Goal: Task Accomplishment & Management: Use online tool/utility

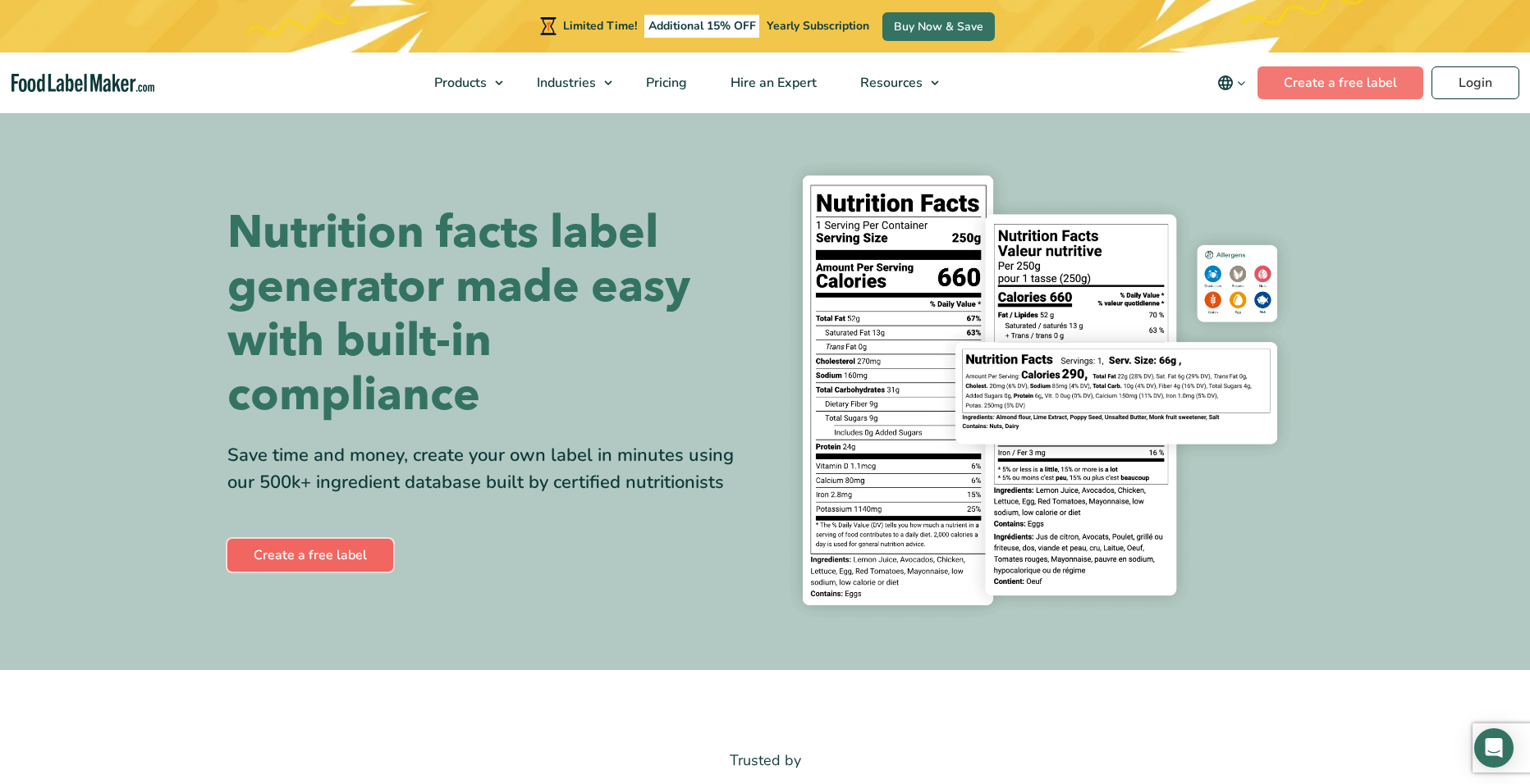
click at [315, 548] on link "Create a free label" at bounding box center [310, 556] width 166 height 33
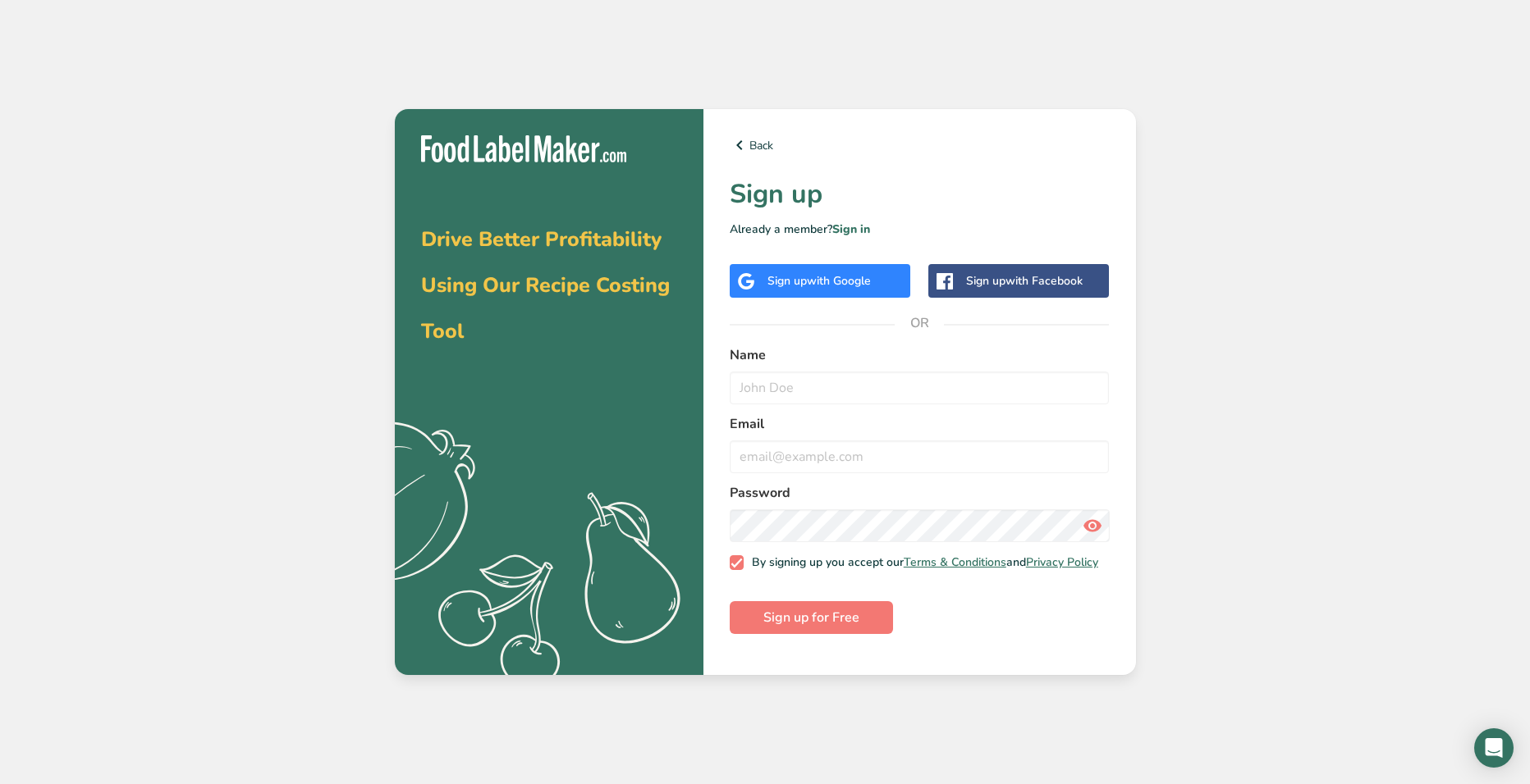
click at [801, 278] on div "Sign up with Google" at bounding box center [819, 281] width 103 height 17
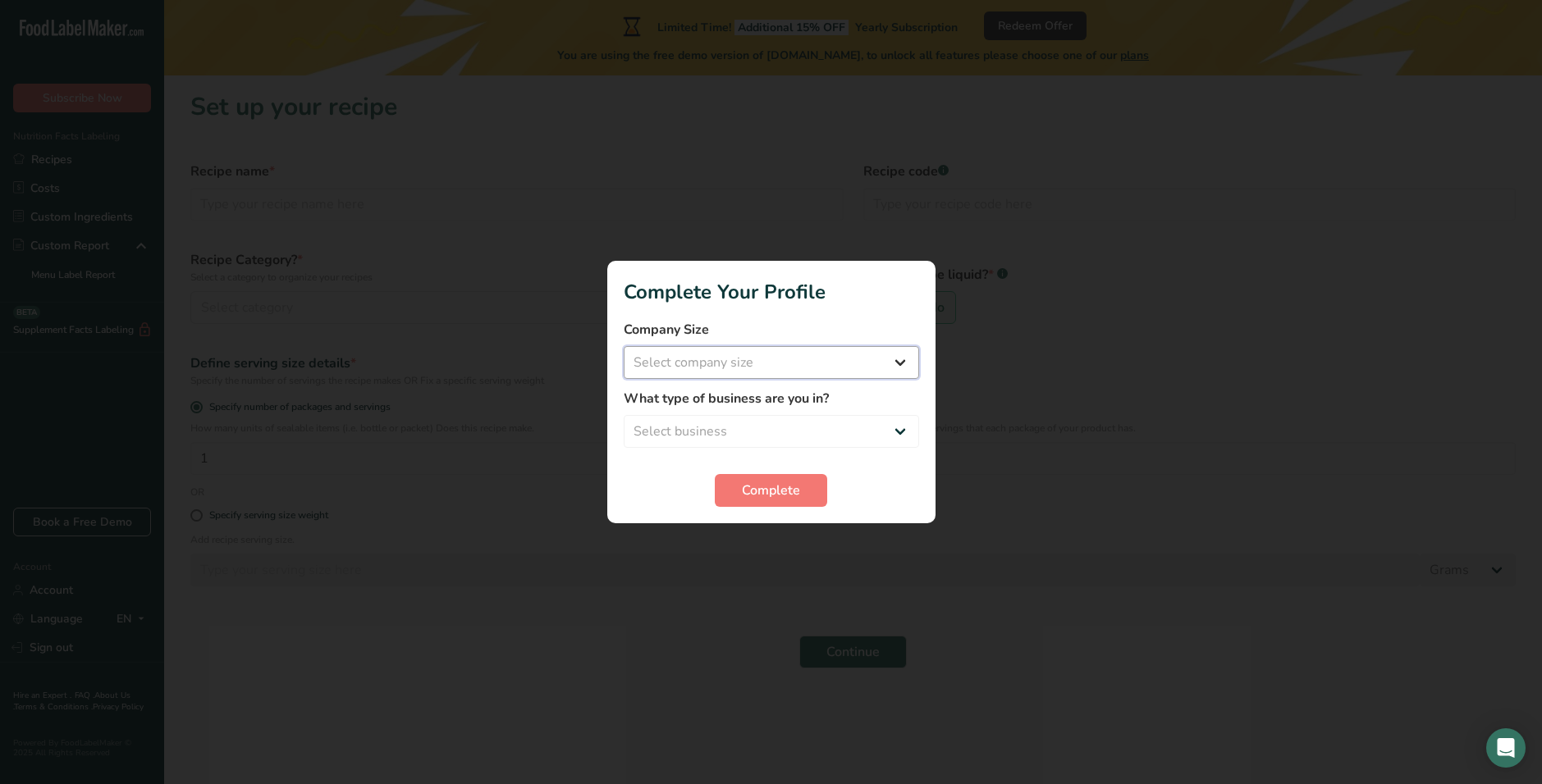
click at [828, 361] on select "Select company size Fewer than 10 Employees 10 to 50 Employees 51 to 500 Employ…" at bounding box center [771, 363] width 295 height 33
select select "1"
click at [623, 346] on select "Select company size Fewer than 10 Employees 10 to 50 Employees 51 to 500 Employ…" at bounding box center [771, 363] width 295 height 33
click at [790, 426] on select "Select business Packaged Food Manufacturer Restaurant & Cafe Bakery Meal Plans …" at bounding box center [771, 432] width 295 height 33
select select "8"
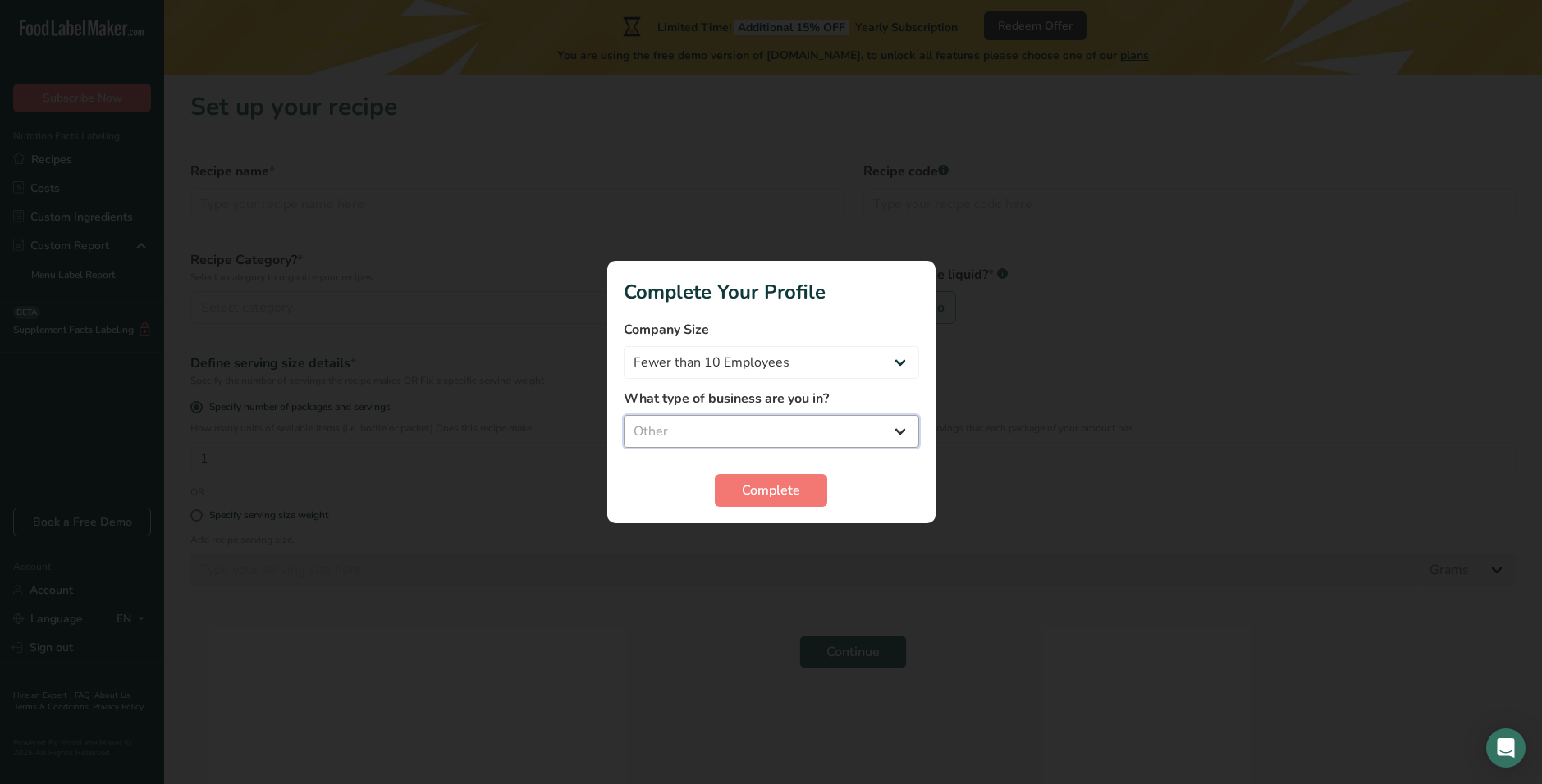
click at [623, 415] on select "Select business Packaged Food Manufacturer Restaurant & Cafe Bakery Meal Plans …" at bounding box center [771, 432] width 295 height 33
click at [785, 502] on button "Complete" at bounding box center [771, 491] width 113 height 33
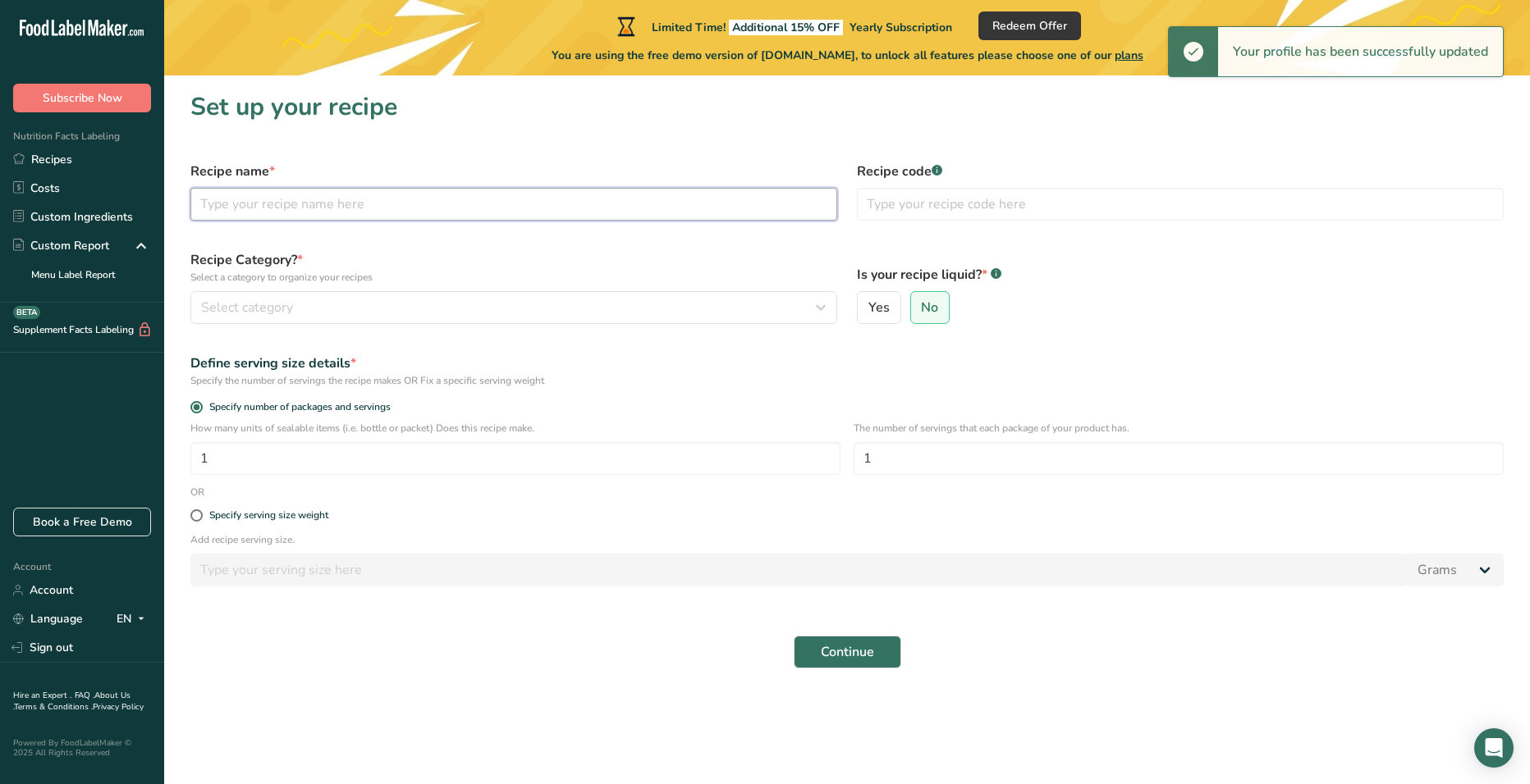
click at [293, 203] on input "text" at bounding box center [514, 205] width 647 height 33
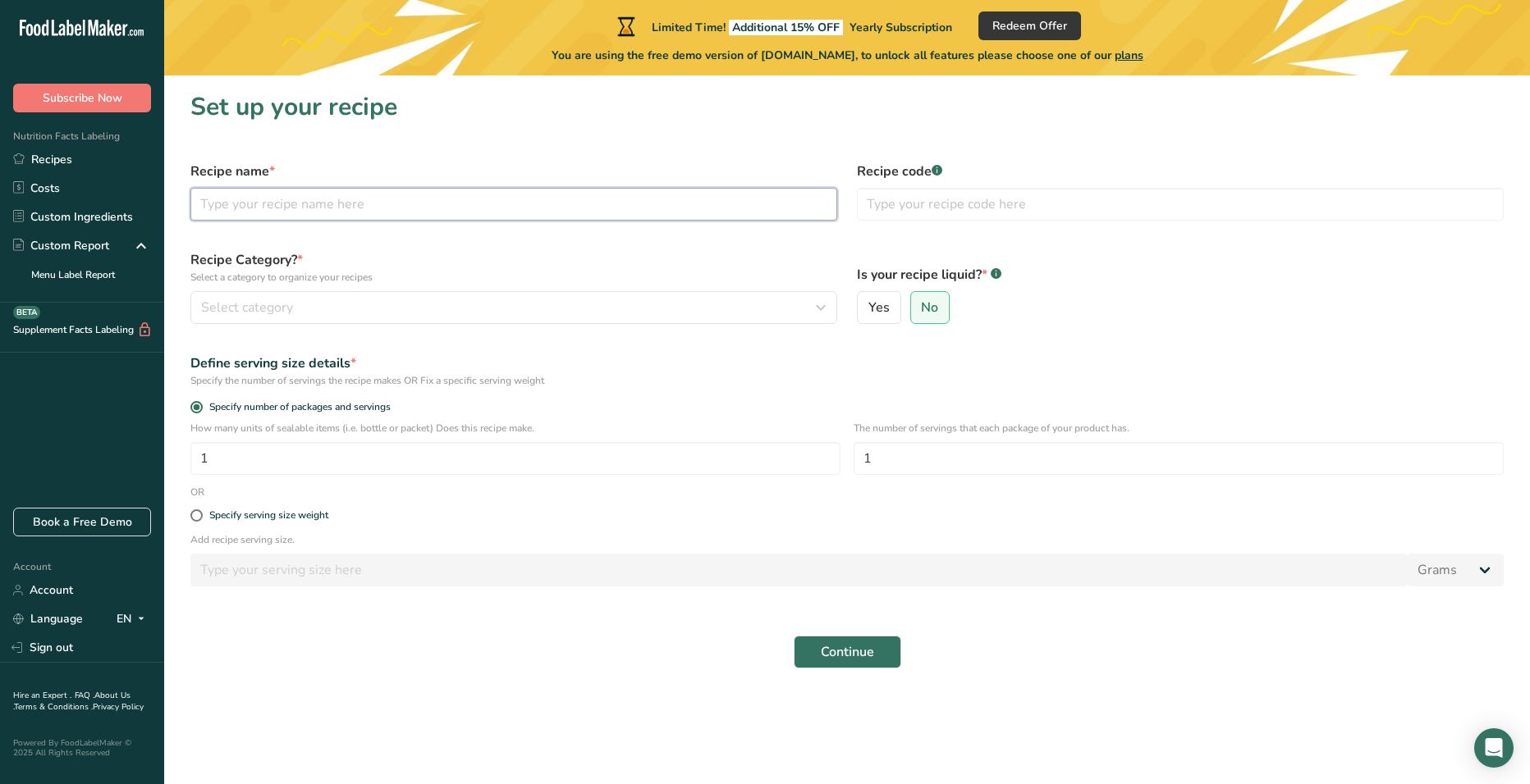
paste input "Lentil & Sweet Potato Bowl"
type input "Lentil & Sweet Potato Bowl"
click at [608, 300] on div "Select category" at bounding box center [509, 308] width 615 height 20
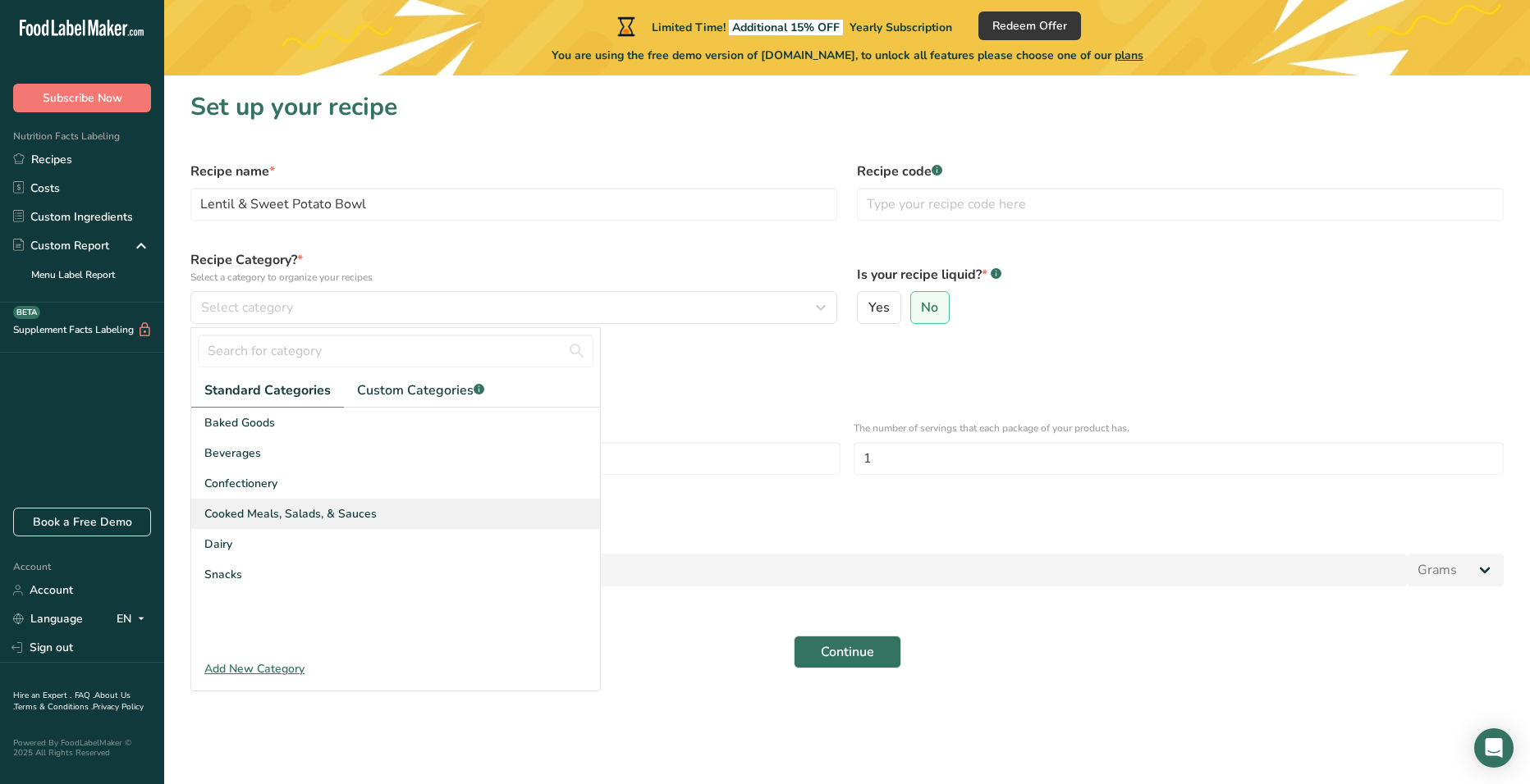
click at [428, 508] on div "Cooked Meals, Salads, & Sauces" at bounding box center [396, 514] width 409 height 31
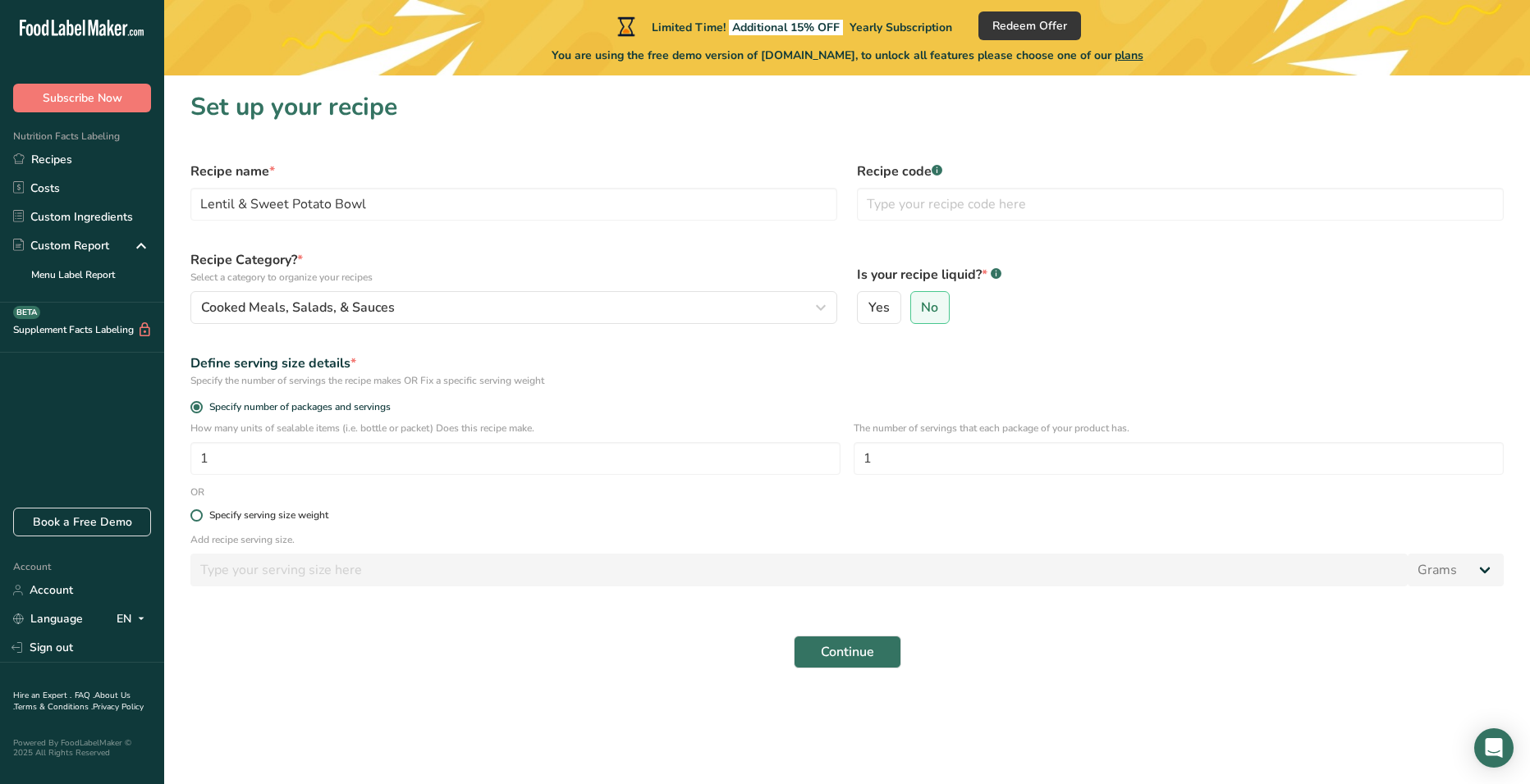
click at [268, 515] on div "Specify serving size weight" at bounding box center [268, 516] width 119 height 12
click at [201, 515] on input "Specify serving size weight" at bounding box center [196, 516] width 10 height 10
radio input "true"
radio input "false"
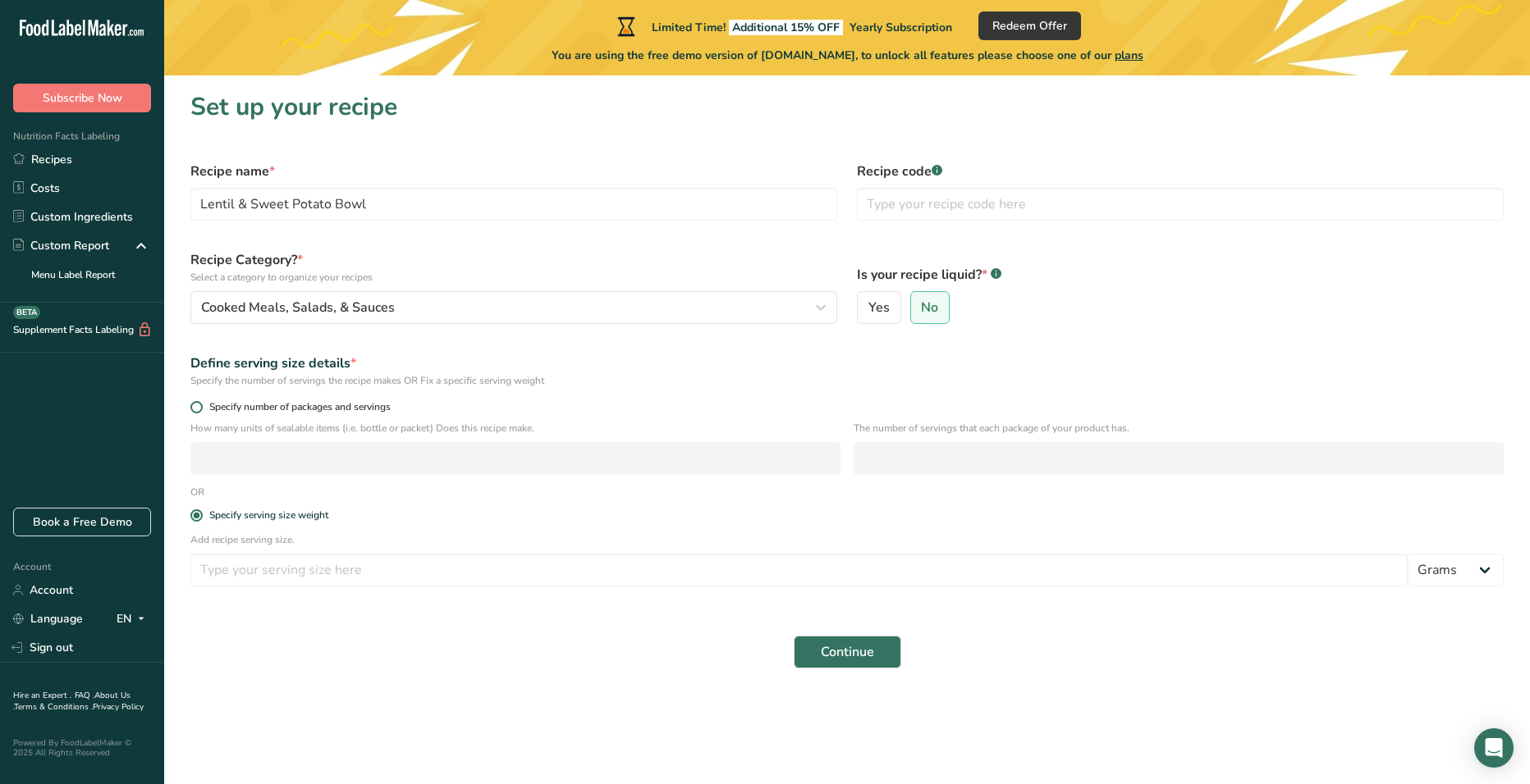
click at [282, 409] on span "Specify number of packages and servings" at bounding box center [296, 407] width 188 height 12
click at [201, 409] on input "Specify number of packages and servings" at bounding box center [196, 407] width 10 height 10
radio input "true"
radio input "false"
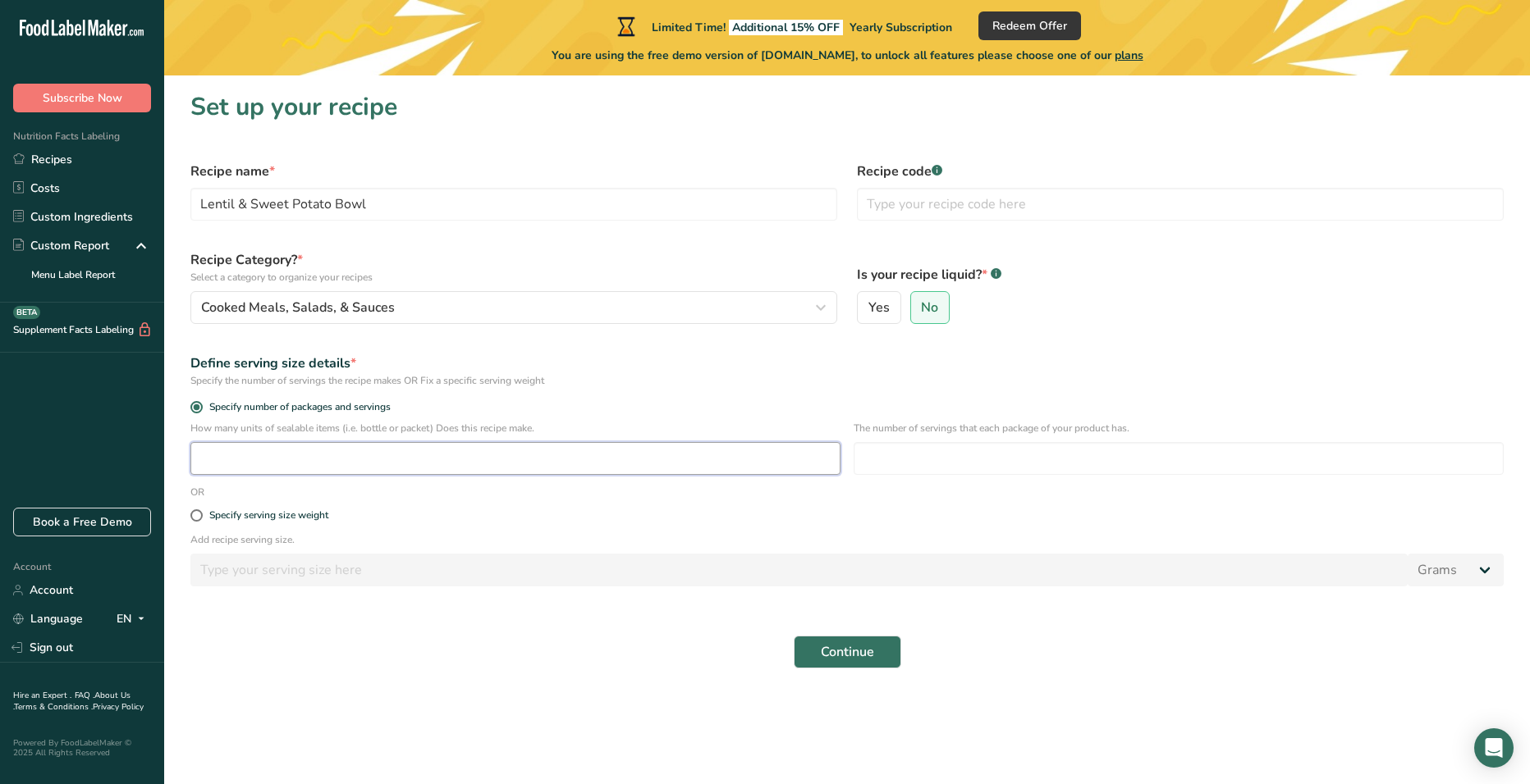
click at [297, 449] on input "number" at bounding box center [516, 459] width 650 height 33
type input "1"
click at [615, 513] on label "Specify serving size weight" at bounding box center [847, 516] width 1313 height 12
click at [201, 513] on input "Specify serving size weight" at bounding box center [196, 516] width 10 height 10
radio input "true"
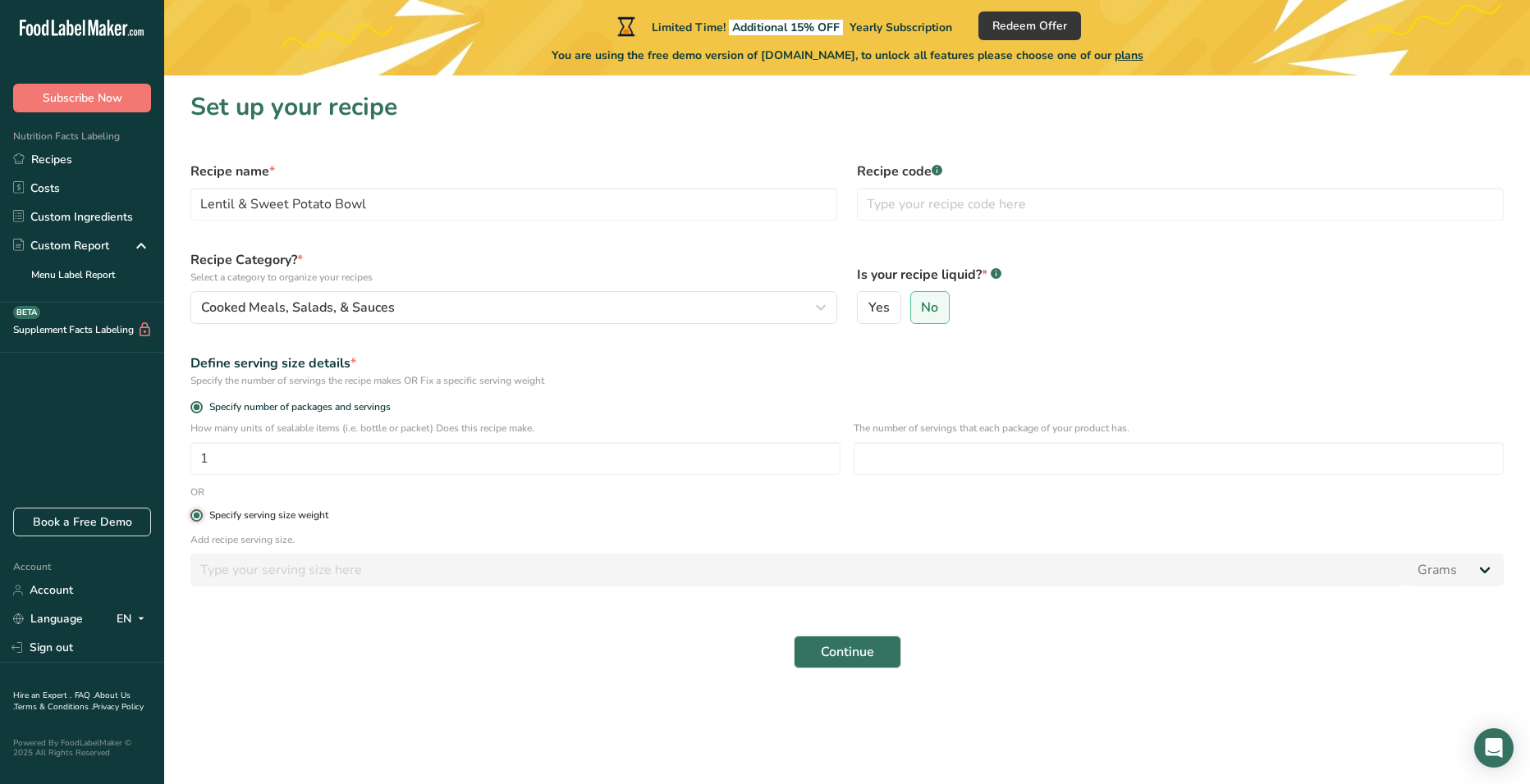
radio input "false"
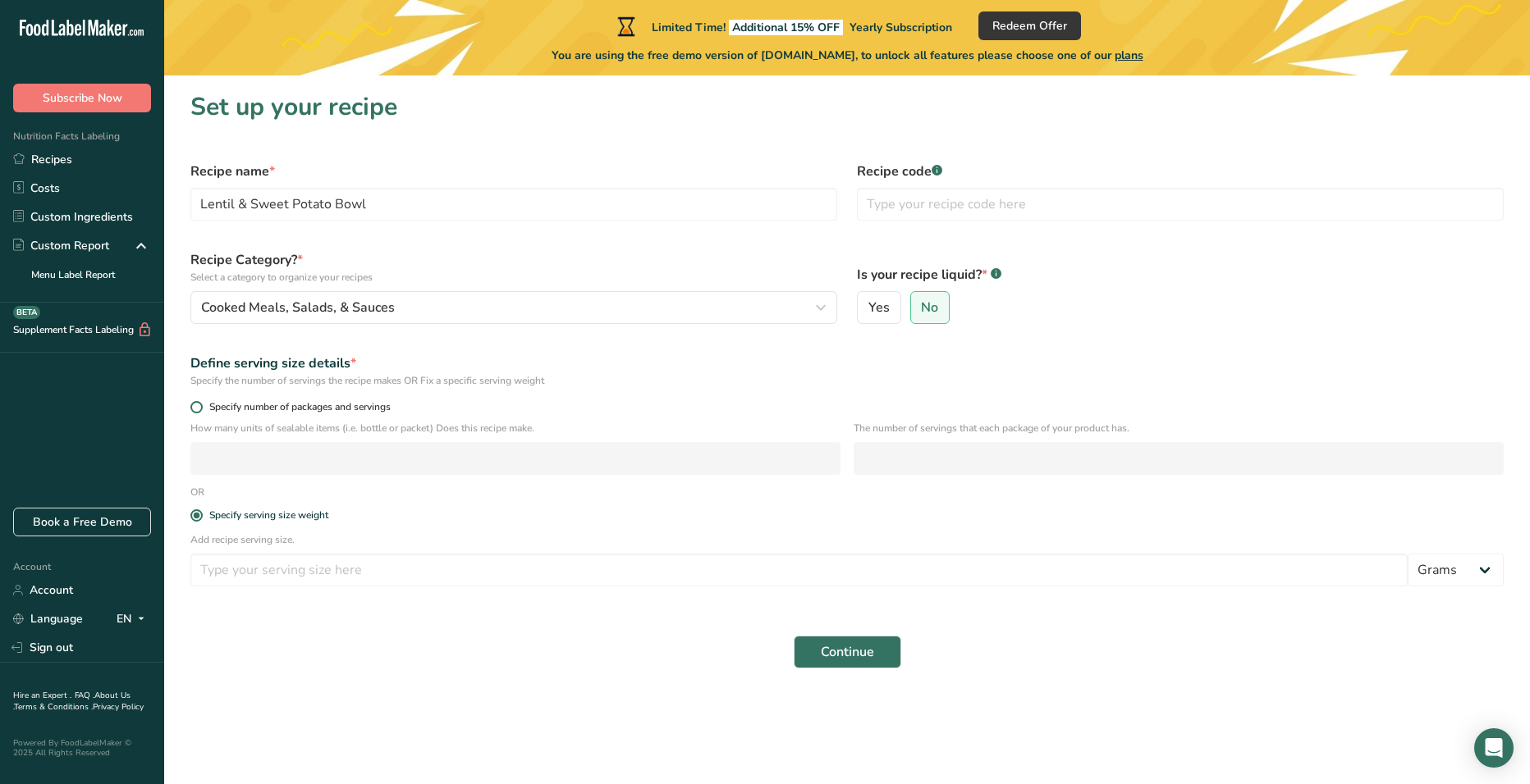
click at [344, 413] on span "Specify number of packages and servings" at bounding box center [296, 407] width 188 height 12
click at [201, 413] on input "Specify number of packages and servings" at bounding box center [196, 407] width 10 height 10
radio input "true"
radio input "false"
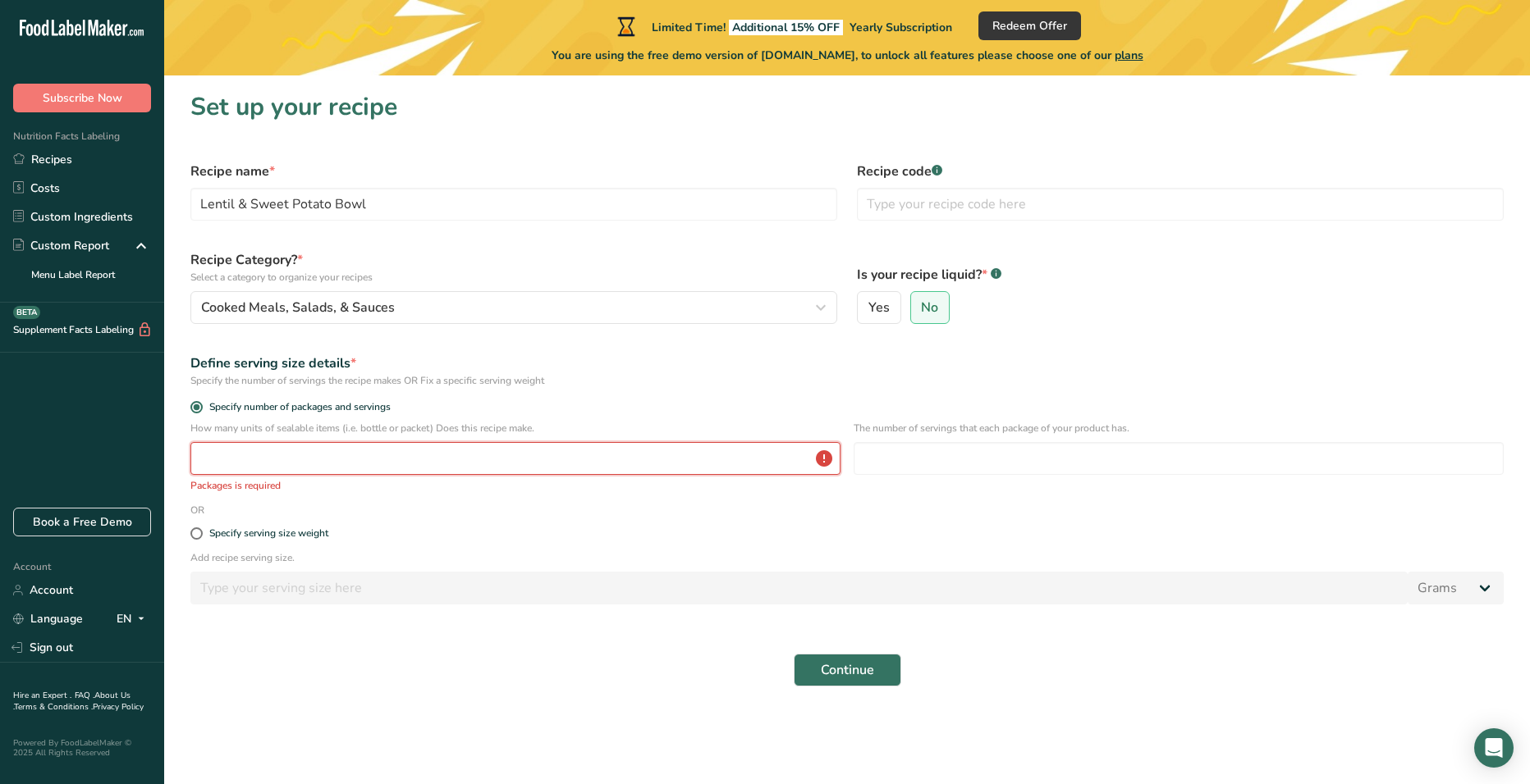
click at [343, 461] on input "number" at bounding box center [516, 459] width 650 height 33
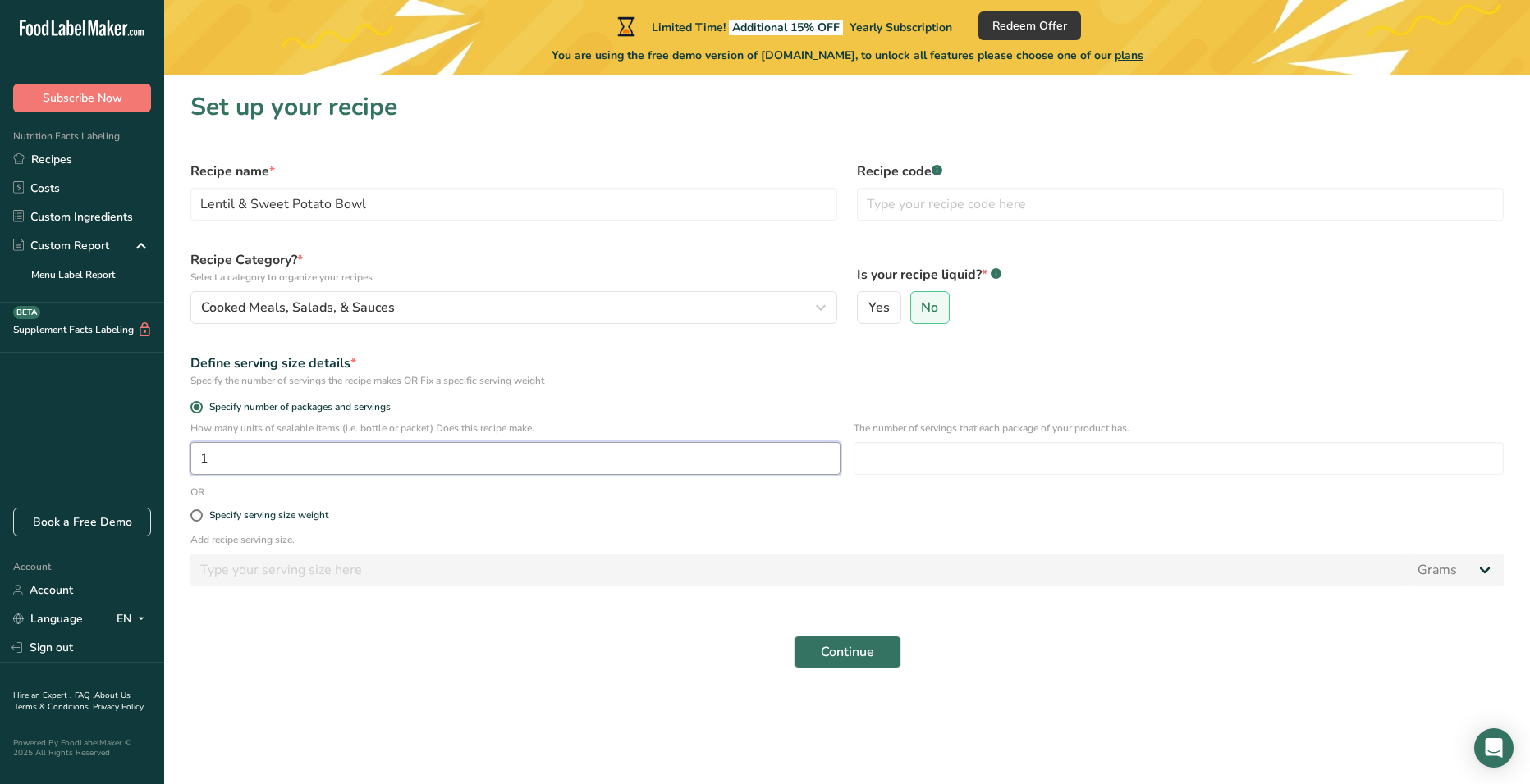
paste input "380"
type input "380"
click at [425, 511] on label "Specify serving size weight" at bounding box center [847, 516] width 1313 height 12
click at [201, 511] on input "Specify serving size weight" at bounding box center [196, 516] width 10 height 10
radio input "true"
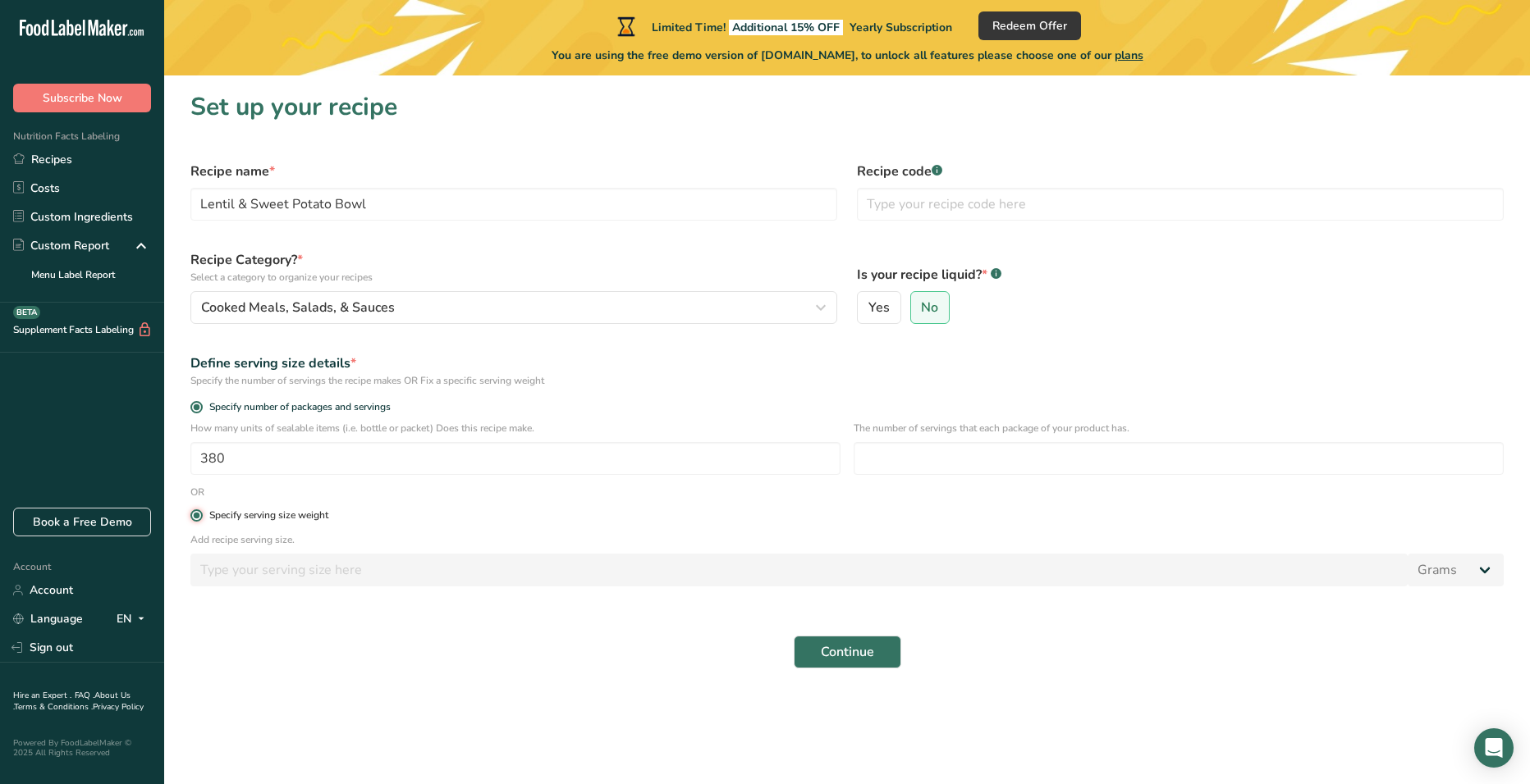
radio input "false"
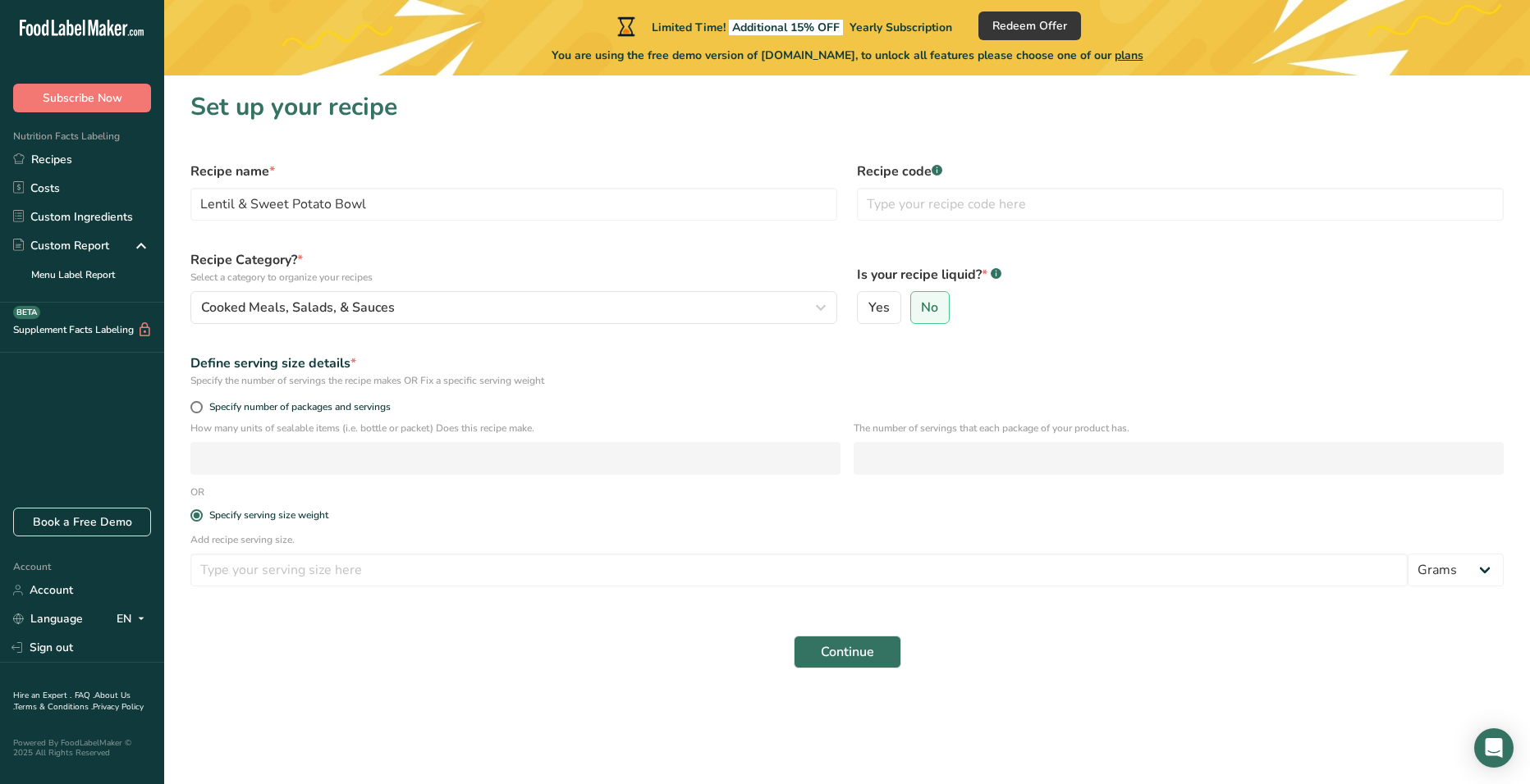
click at [362, 420] on div "Specify number of packages and servings" at bounding box center [847, 409] width 1333 height 23
click at [325, 391] on div "Define serving size details * Specify the number of servings the recipe makes O…" at bounding box center [847, 371] width 1333 height 54
click at [187, 400] on div "Specify number of packages and servings" at bounding box center [847, 409] width 1333 height 23
click at [200, 405] on span at bounding box center [197, 407] width 12 height 12
click at [200, 405] on input "Specify number of packages and servings" at bounding box center [196, 407] width 10 height 10
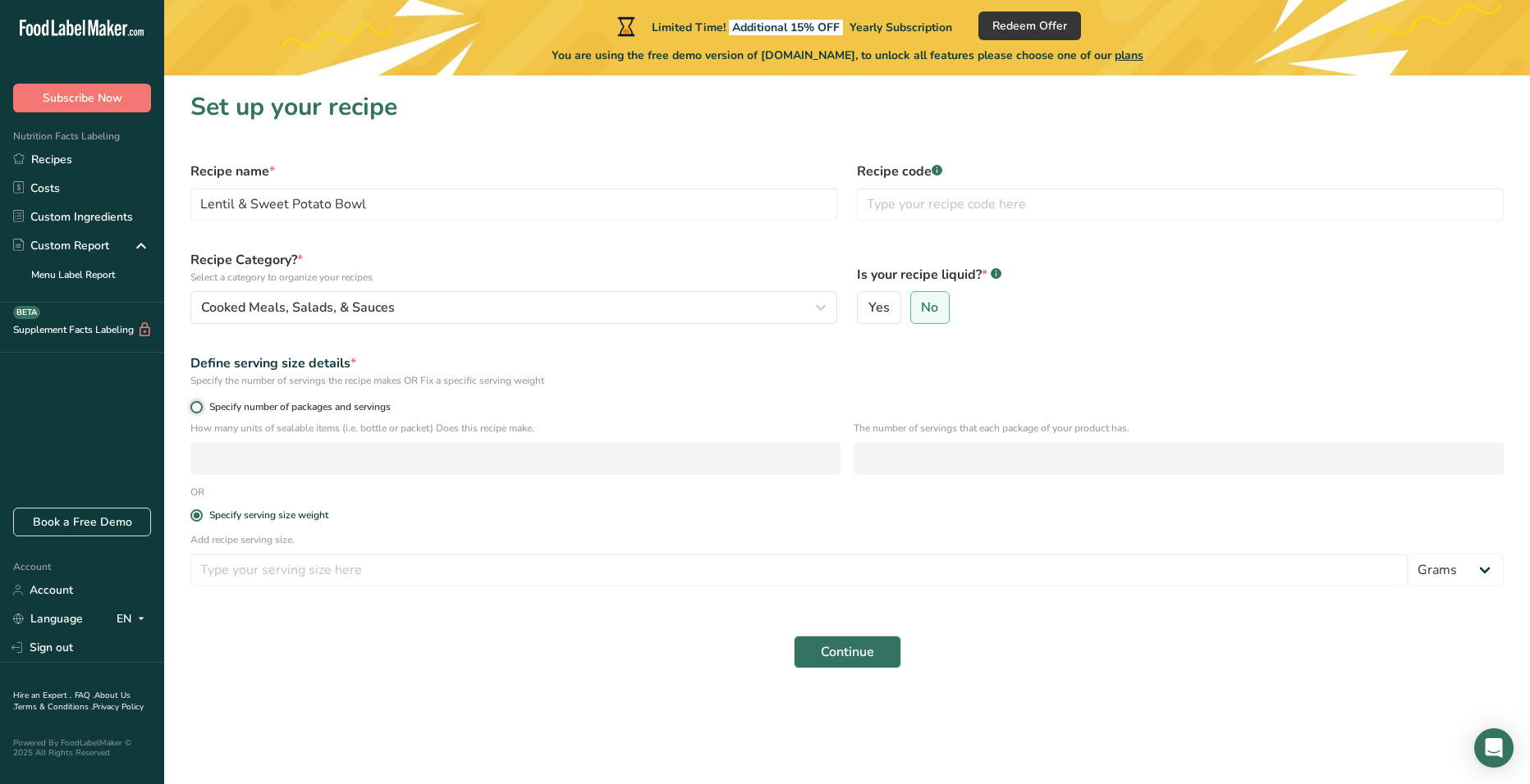
radio input "true"
radio input "false"
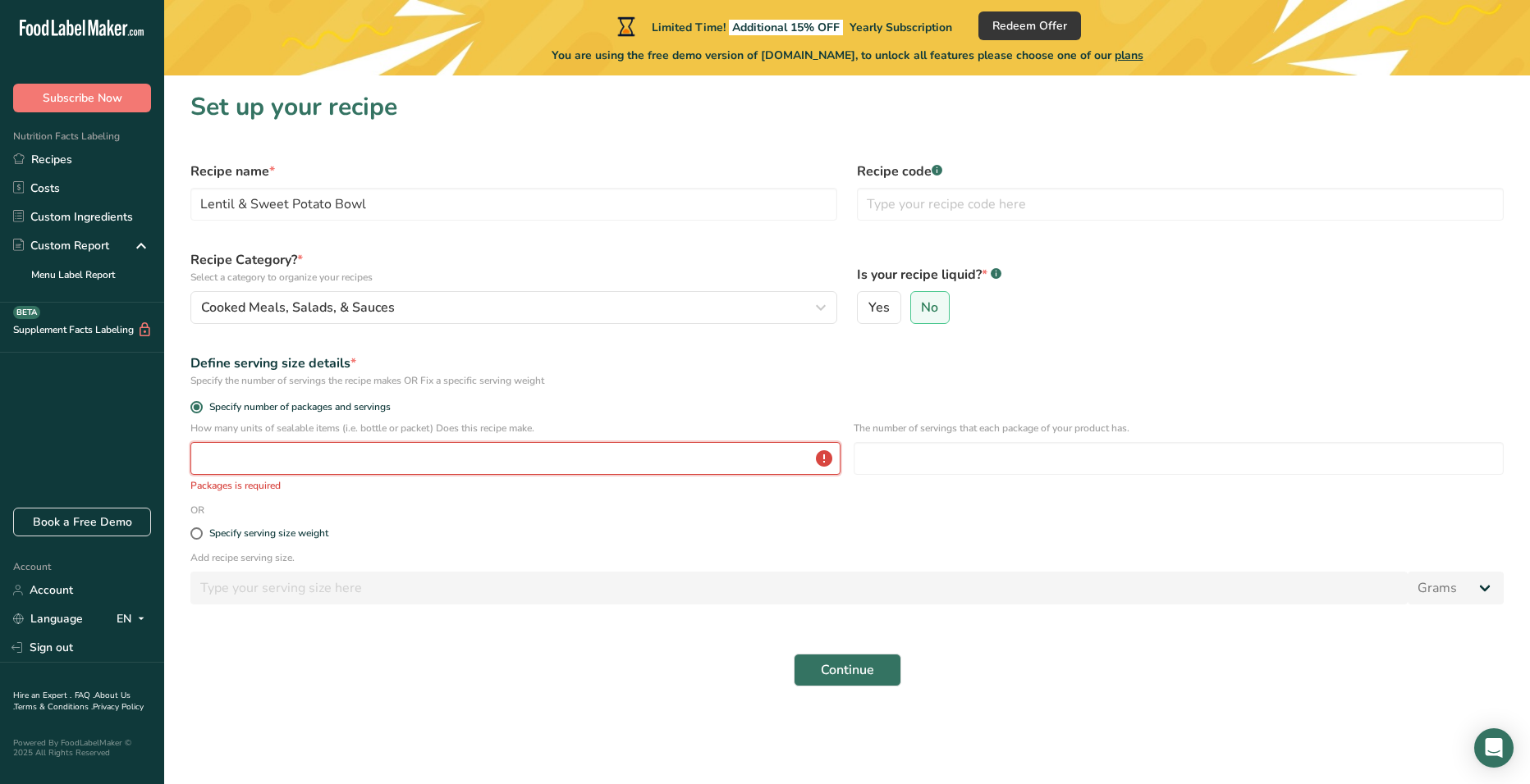
click at [233, 469] on input "number" at bounding box center [516, 459] width 650 height 33
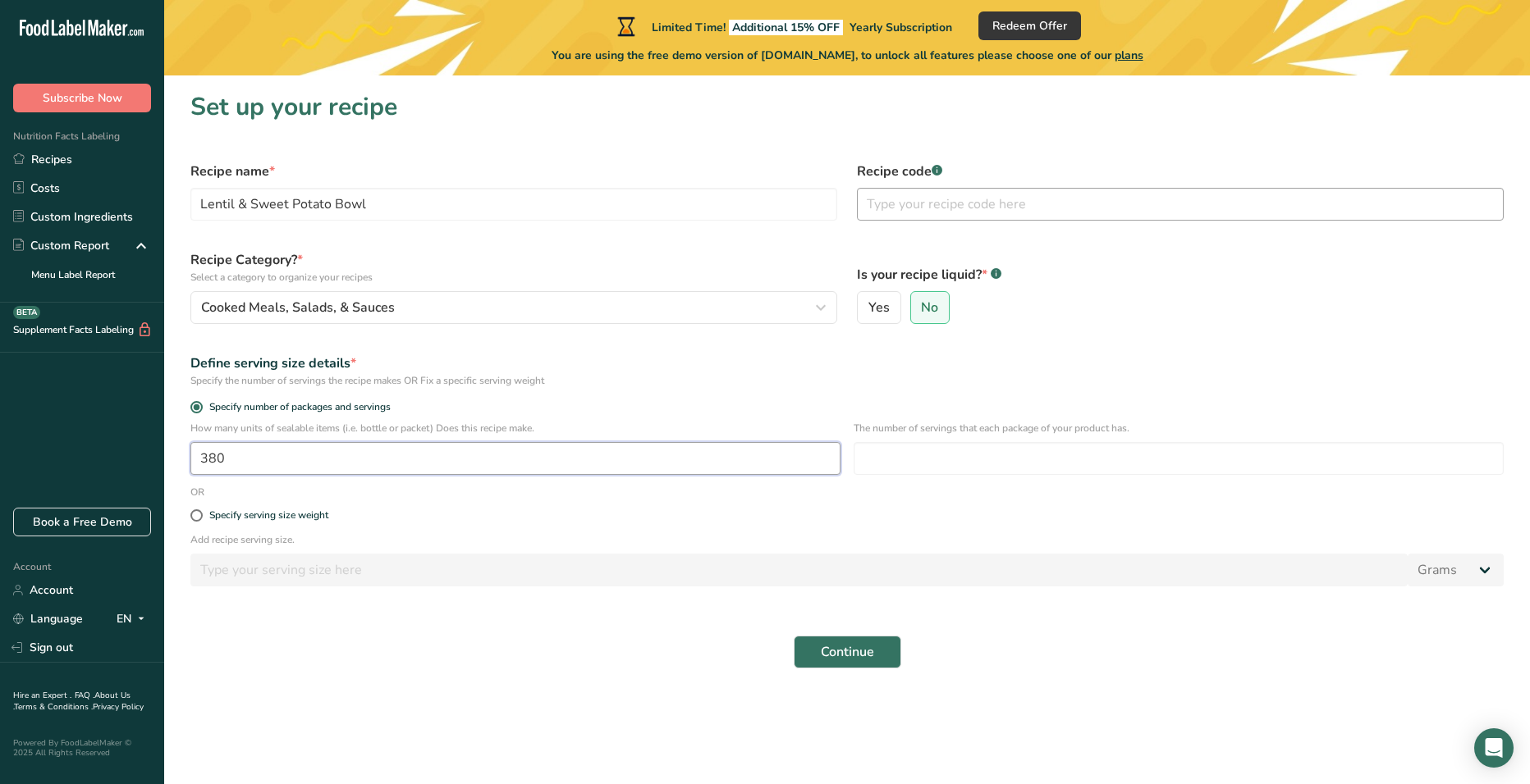
type input "380"
click at [1028, 217] on input "text" at bounding box center [1180, 205] width 647 height 33
type input "00190"
click at [844, 638] on button "Continue" at bounding box center [847, 653] width 108 height 33
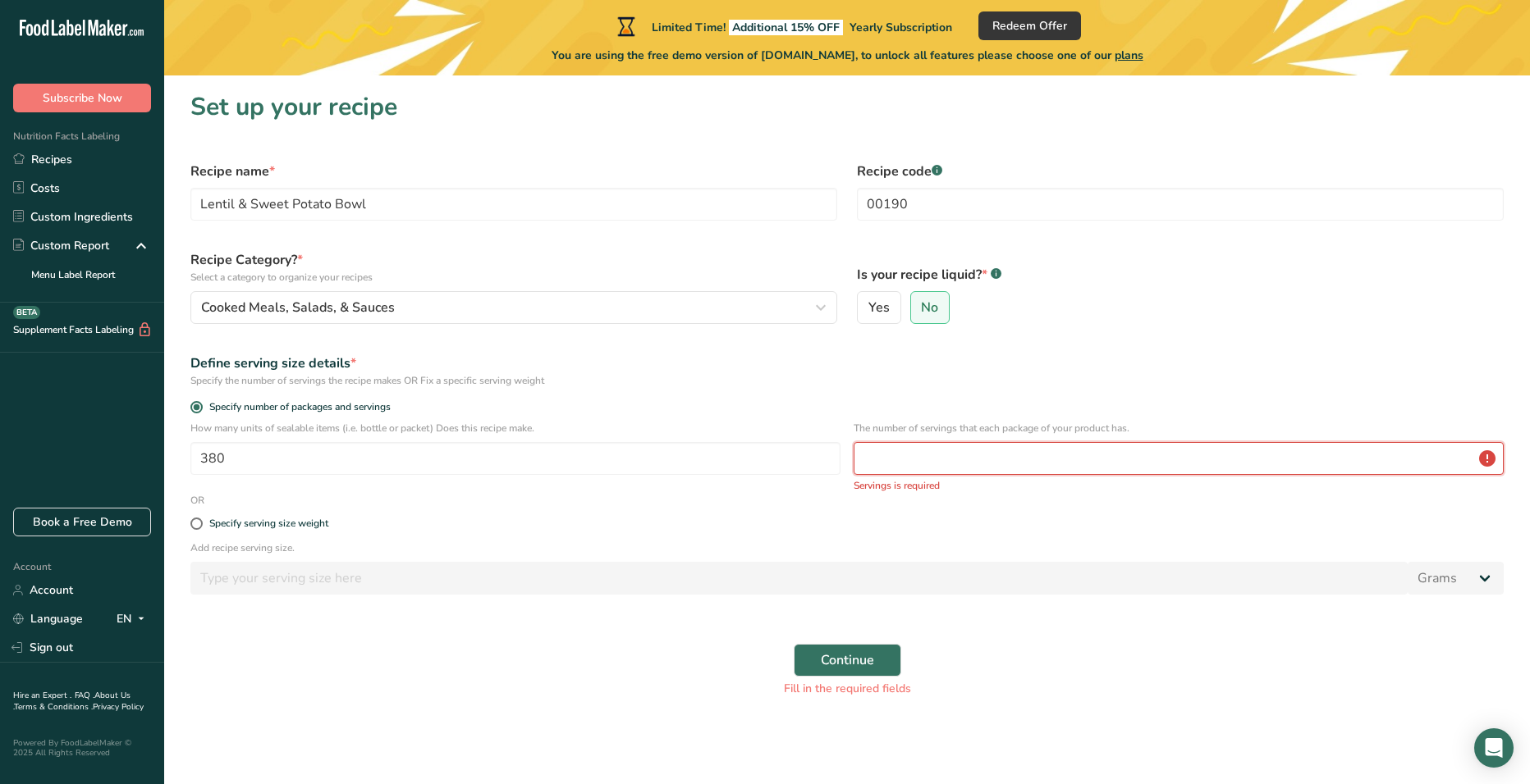
click at [919, 460] on input "number" at bounding box center [1179, 459] width 650 height 33
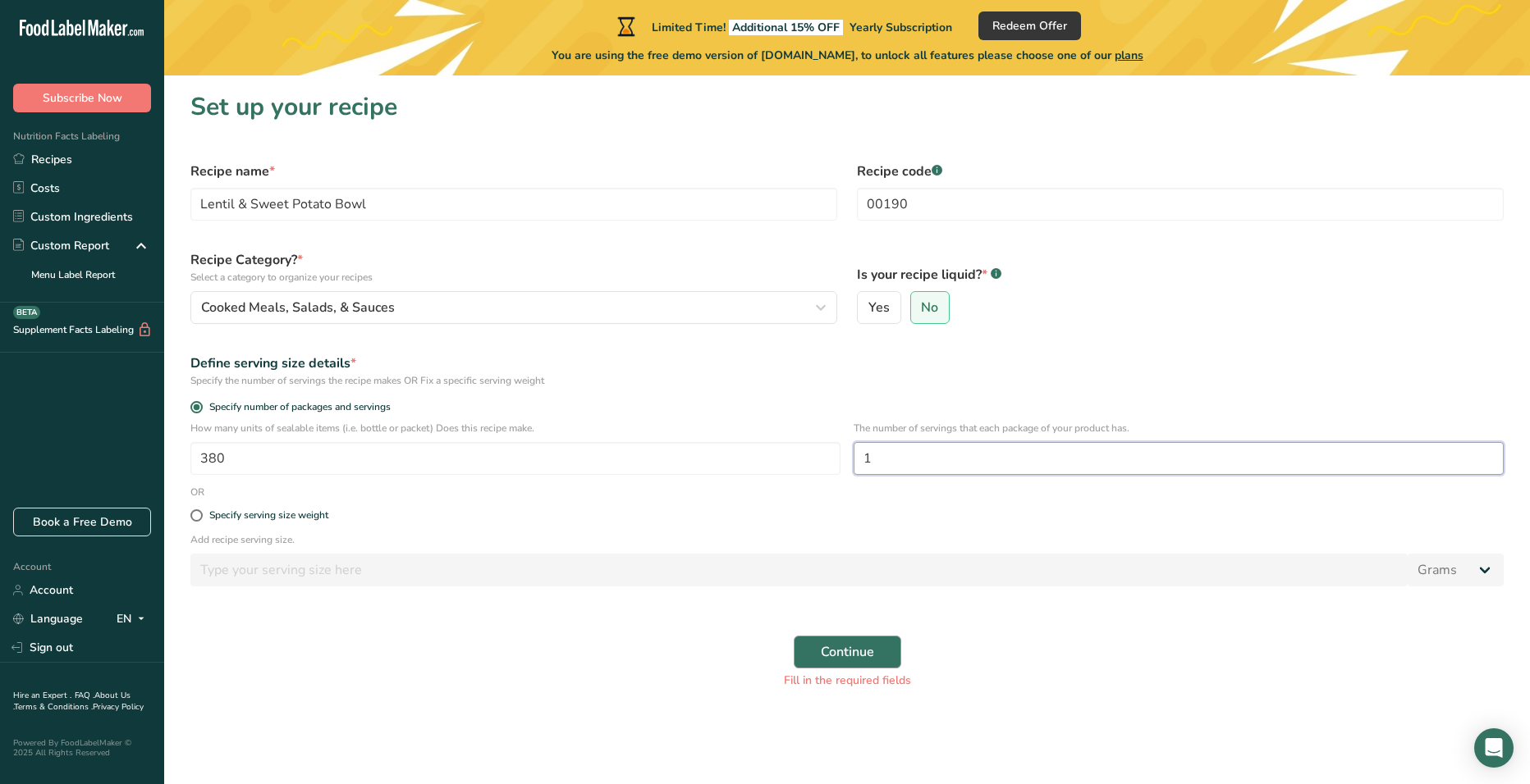
type input "1"
click at [864, 663] on button "Continue" at bounding box center [847, 653] width 108 height 33
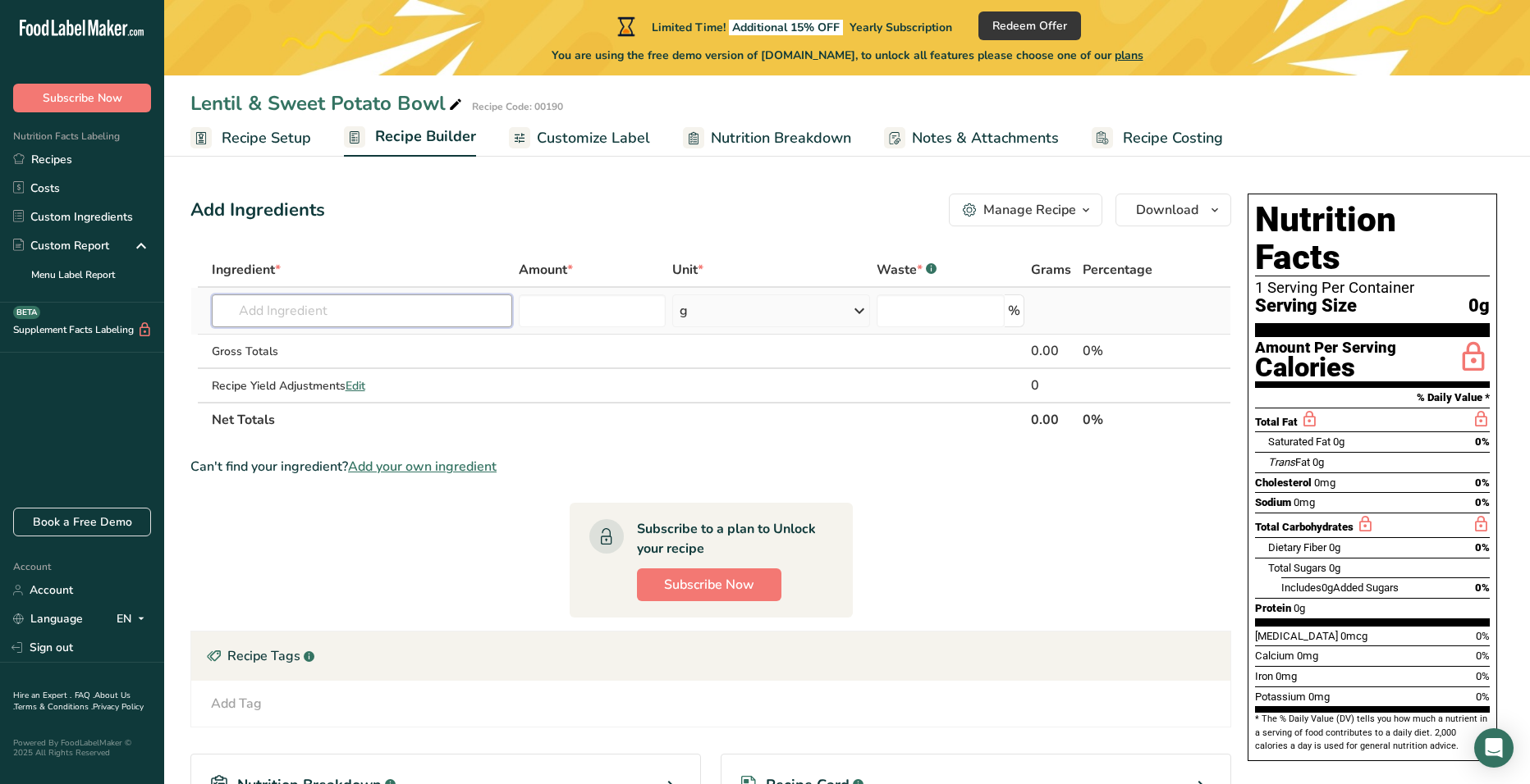
click at [404, 308] on input "text" at bounding box center [362, 311] width 301 height 33
paste input "¾ cup cooked lentils (130g)"
type input "¾ cup cooked lentils (130g)"
click at [327, 371] on div "Add your own ingredient" at bounding box center [362, 371] width 275 height 17
click at [360, 314] on input "text" at bounding box center [362, 311] width 301 height 33
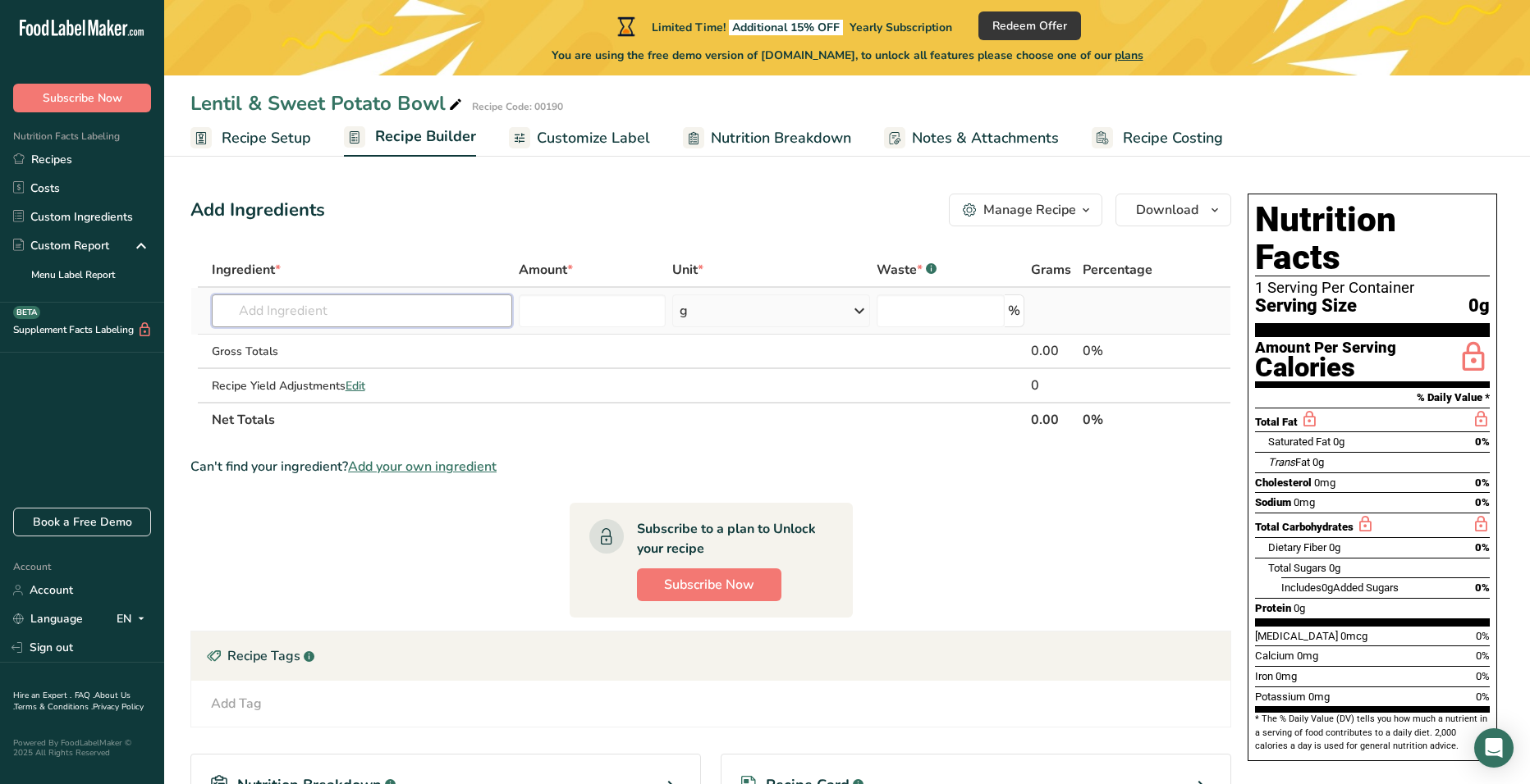
paste input "¾ cup cooked lentil"
drag, startPoint x: 255, startPoint y: 308, endPoint x: 203, endPoint y: 311, distance: 52.1
click at [203, 311] on tr "¾ cup cooked lentil No results found Add your own ingredient g Weight Units g k…" at bounding box center [711, 312] width 1039 height 47
click at [290, 315] on input "¾ cup cooked lentil" at bounding box center [362, 311] width 301 height 33
drag, startPoint x: 322, startPoint y: 311, endPoint x: 163, endPoint y: 305, distance: 159.1
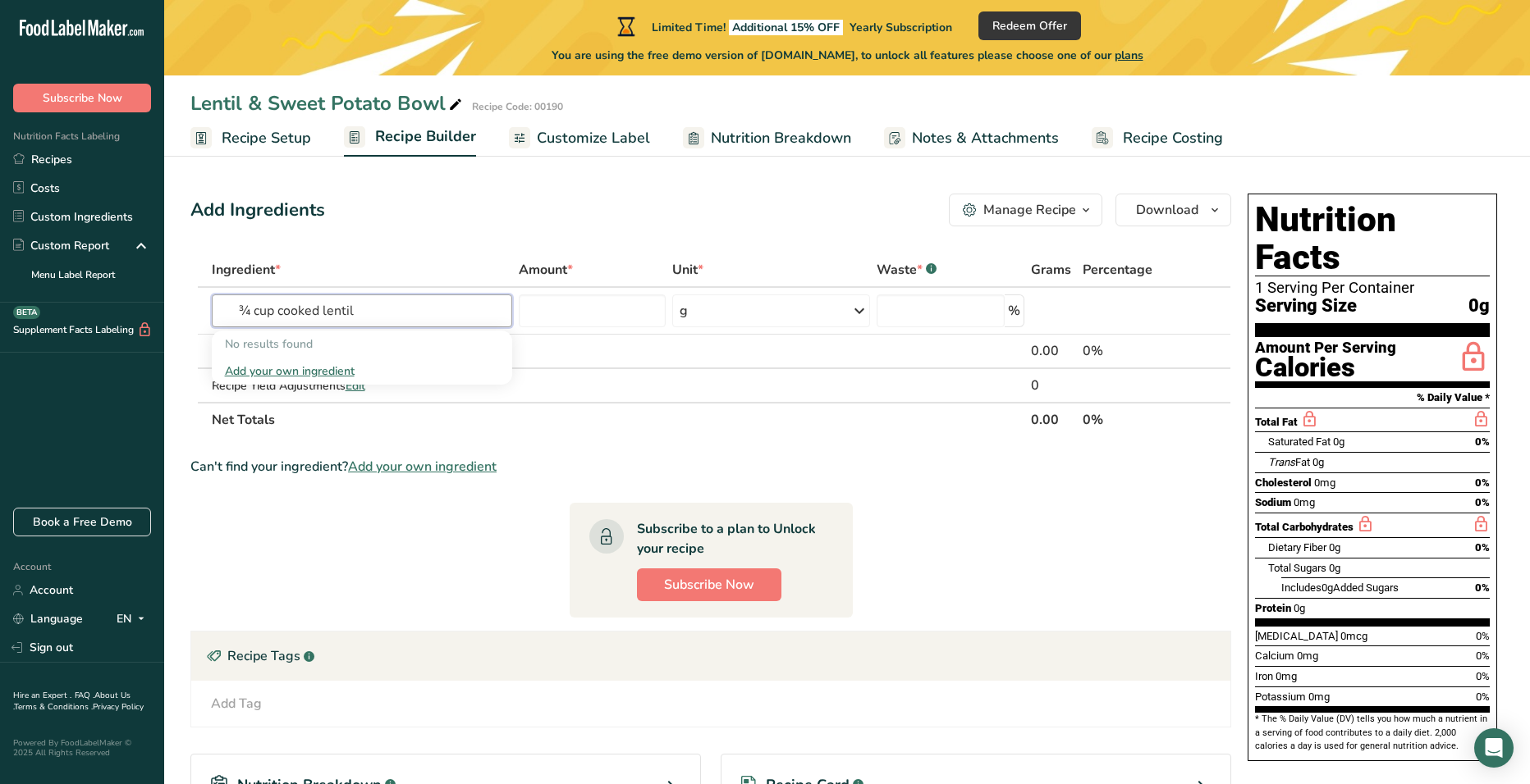
click at [163, 305] on div ".a-20{fill:#fff;} Subscribe Now Nutrition Facts Labeling Recipes Costs Custom I…" at bounding box center [765, 515] width 1530 height 1030
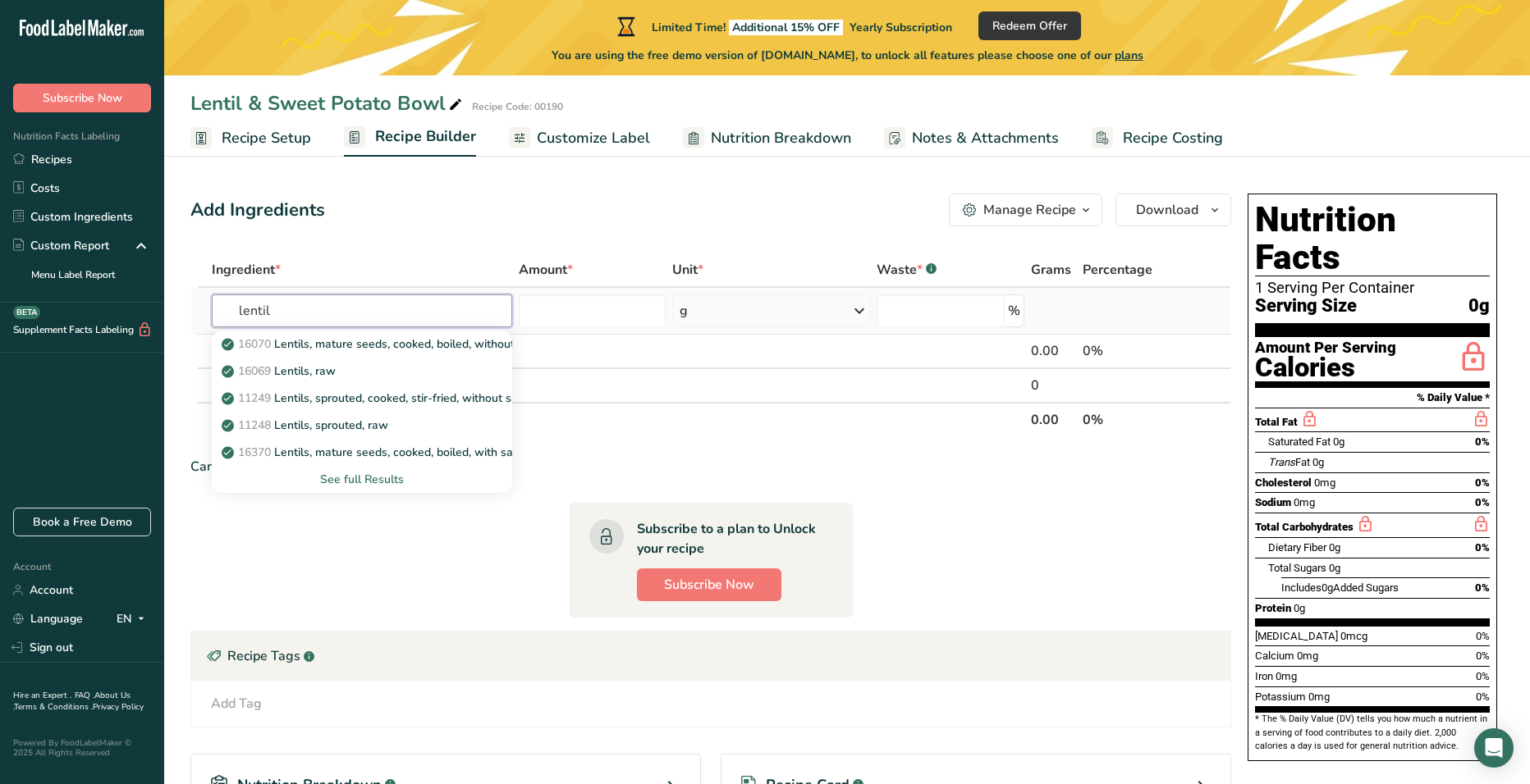
type input "lentil"
click at [358, 480] on div "See full Results" at bounding box center [362, 480] width 275 height 17
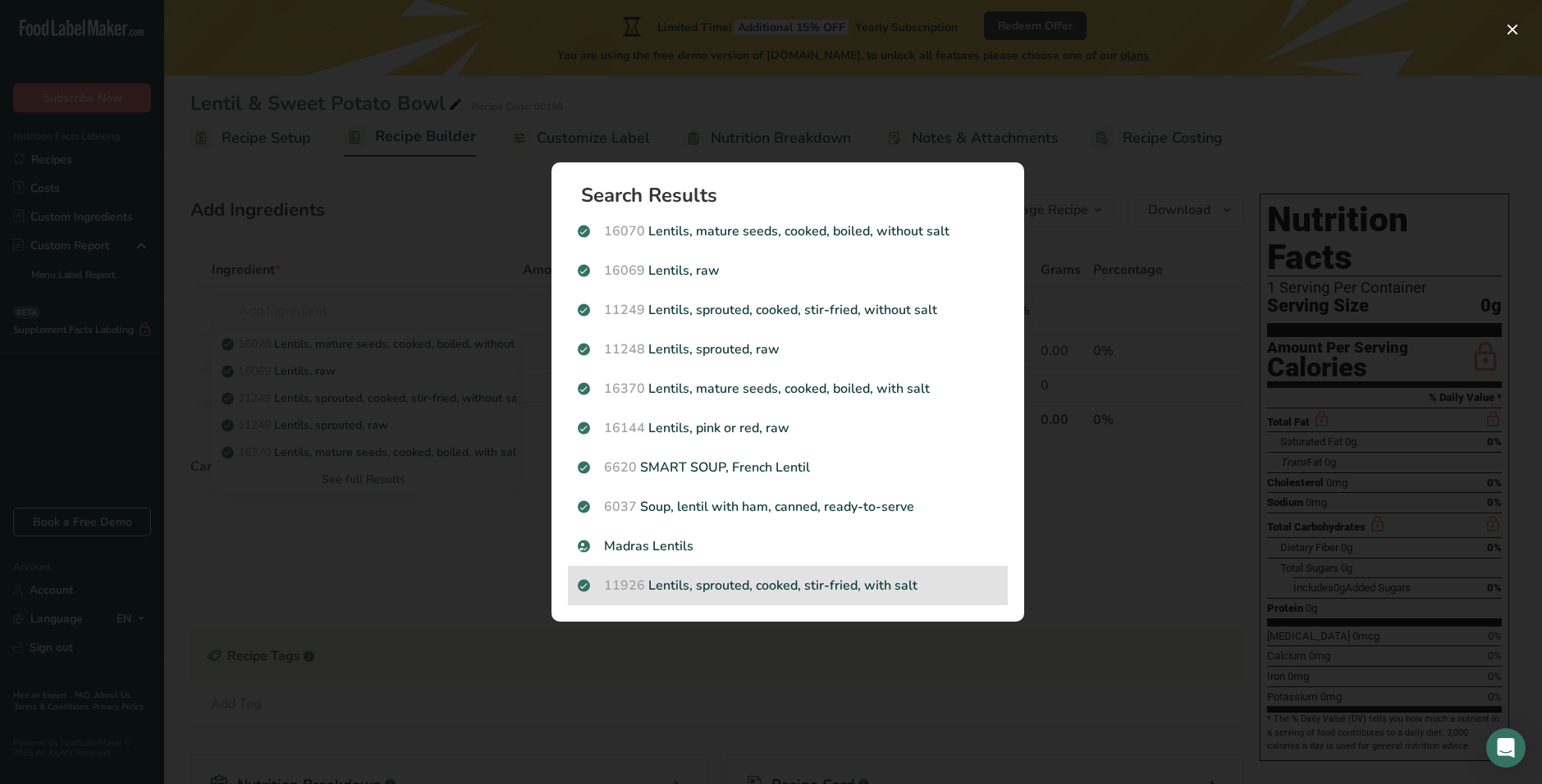
click at [844, 588] on p "11926 Lentils, sprouted, cooked, stir-fried, with salt" at bounding box center [788, 586] width 420 height 20
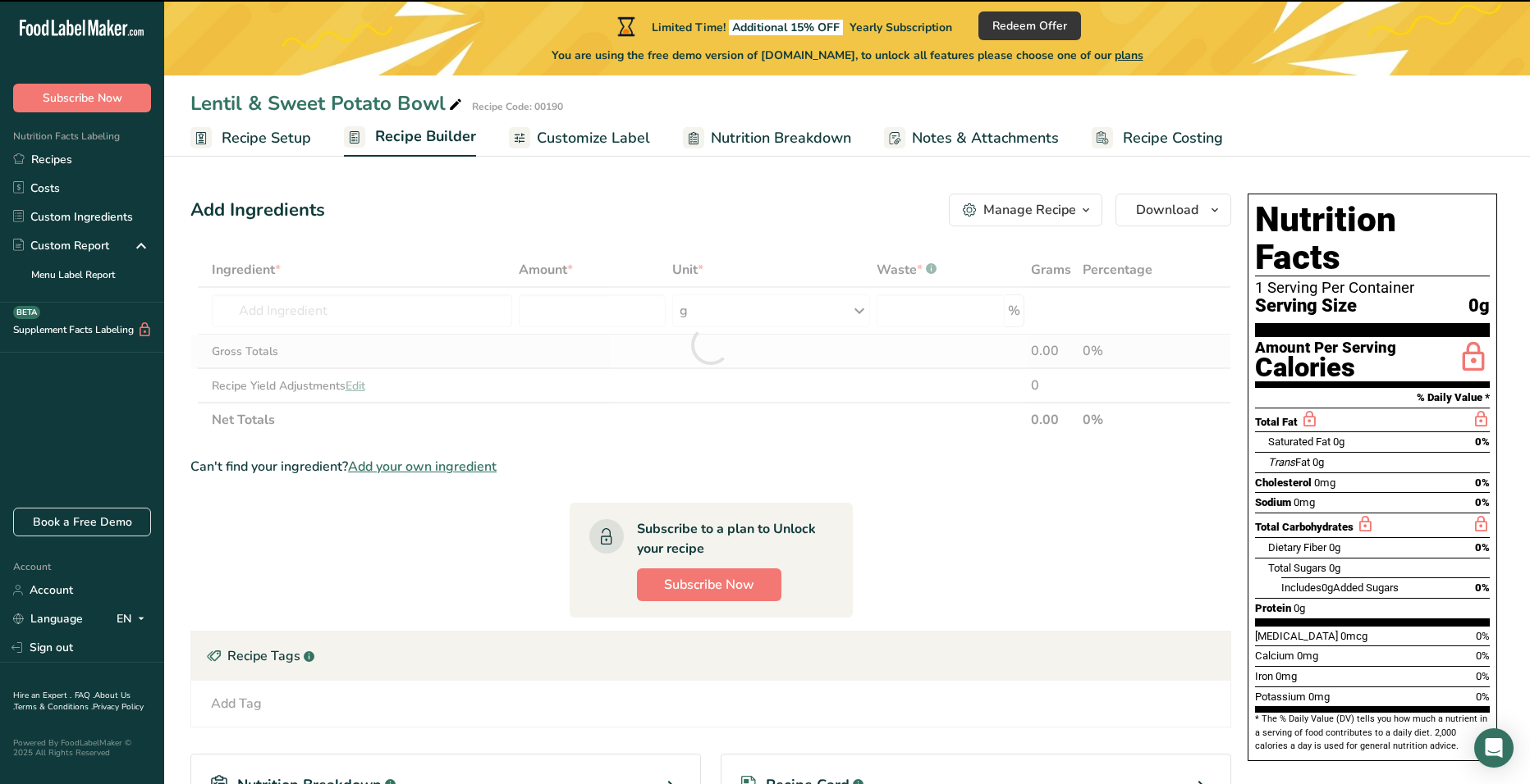
type input "0"
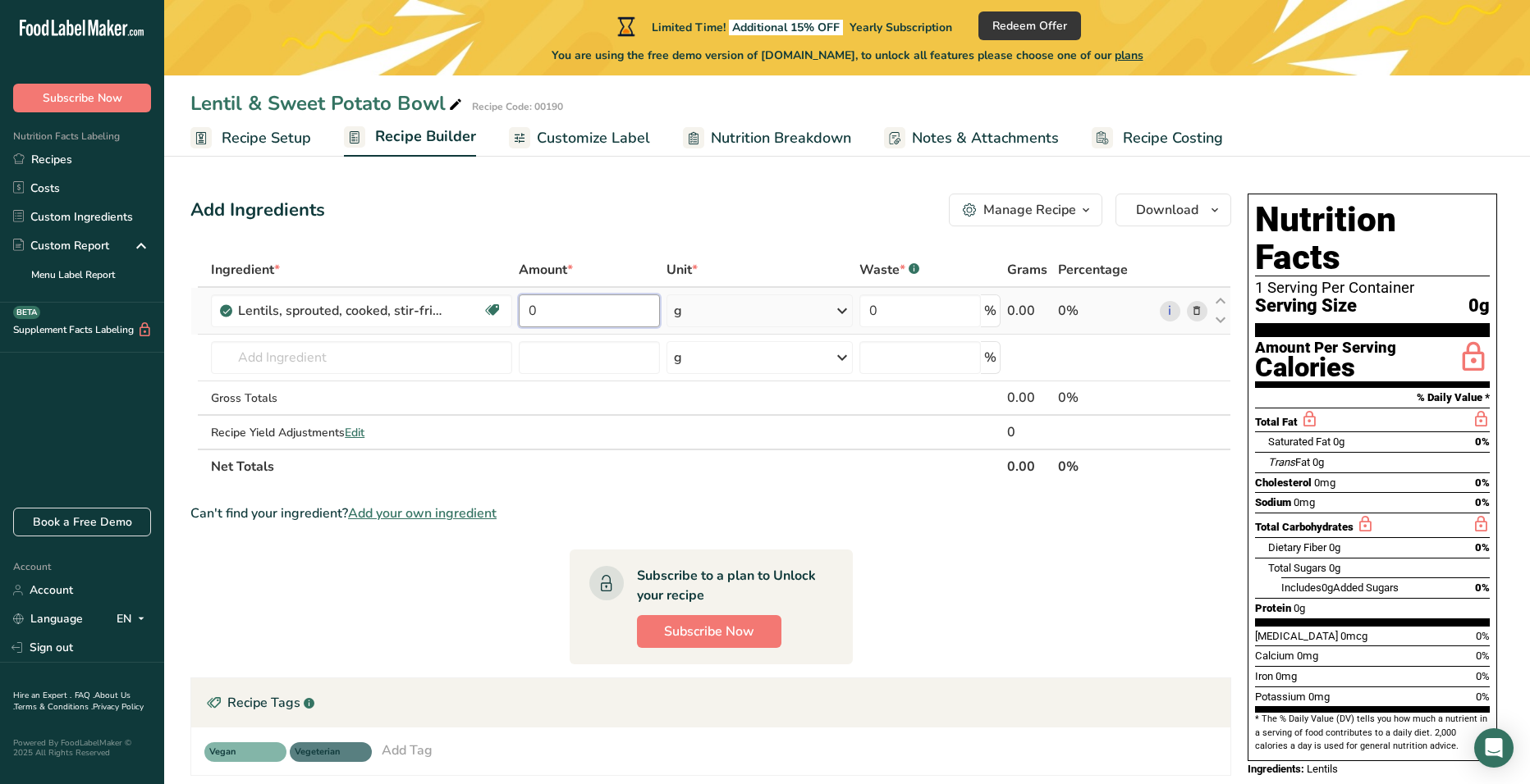
click at [607, 300] on input "0" at bounding box center [588, 311] width 141 height 33
paste input "13"
type input "130"
click at [401, 357] on div "Ingredient * Amount * Unit * Waste * .a-a{fill:#347362;}.b-a{fill:#fff;} Grams …" at bounding box center [711, 368] width 1040 height 232
paste input "sweet potato"
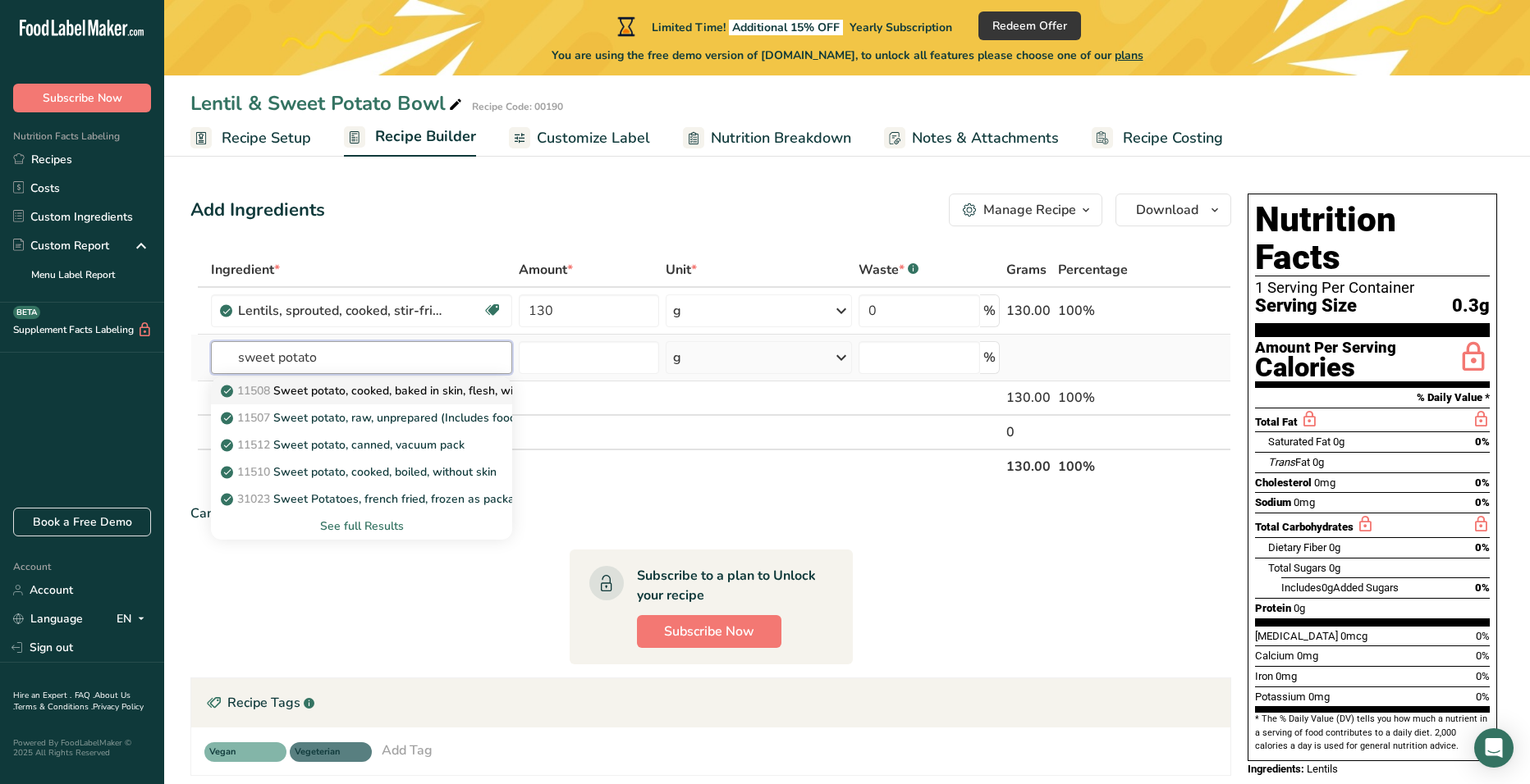
type input "sweet potato"
click at [386, 396] on p "11508 Sweet potato, cooked, baked in skin, flesh, without salt" at bounding box center [393, 391] width 340 height 17
type input "Sweet potato, cooked, baked in skin, flesh, without salt"
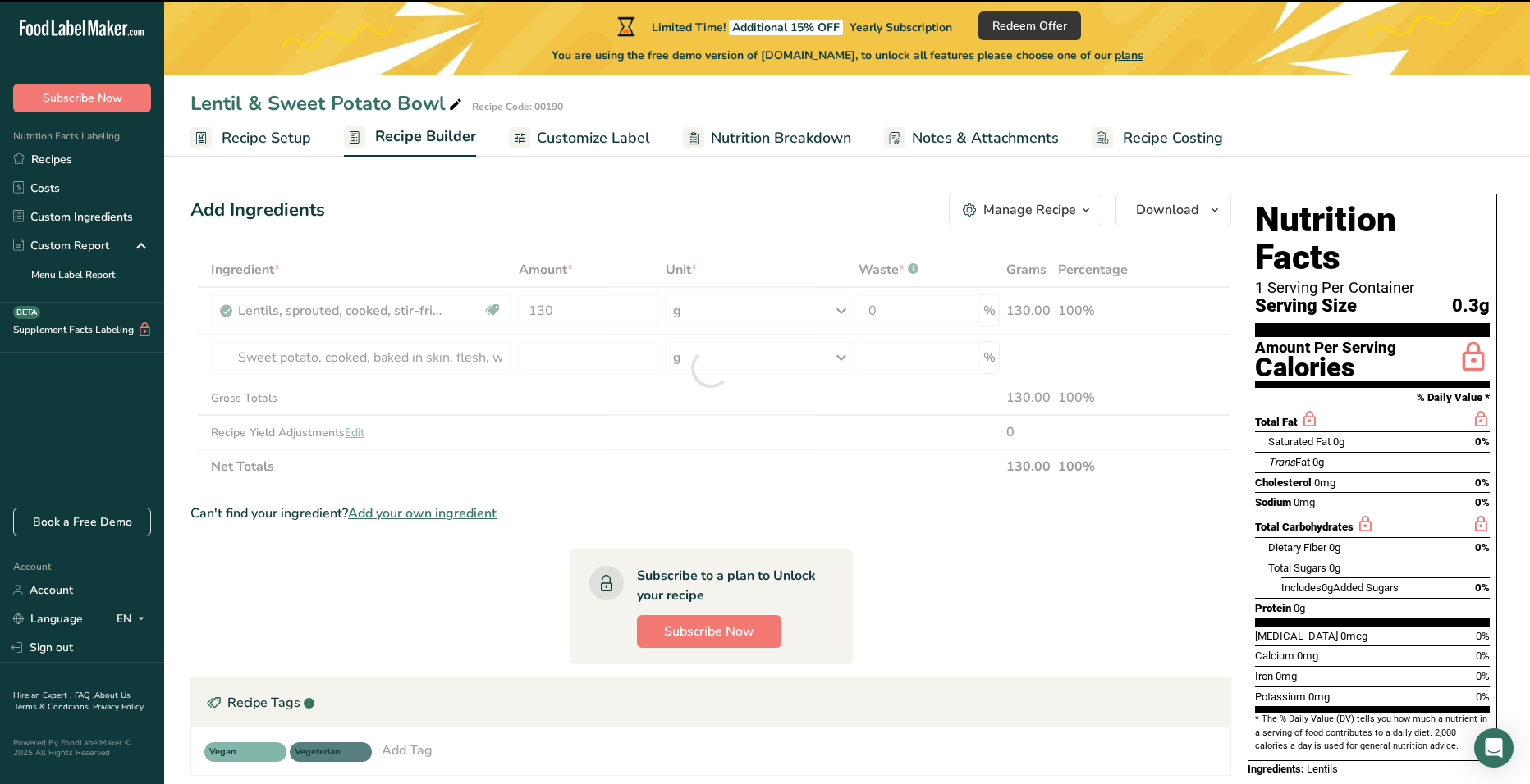
type input "0"
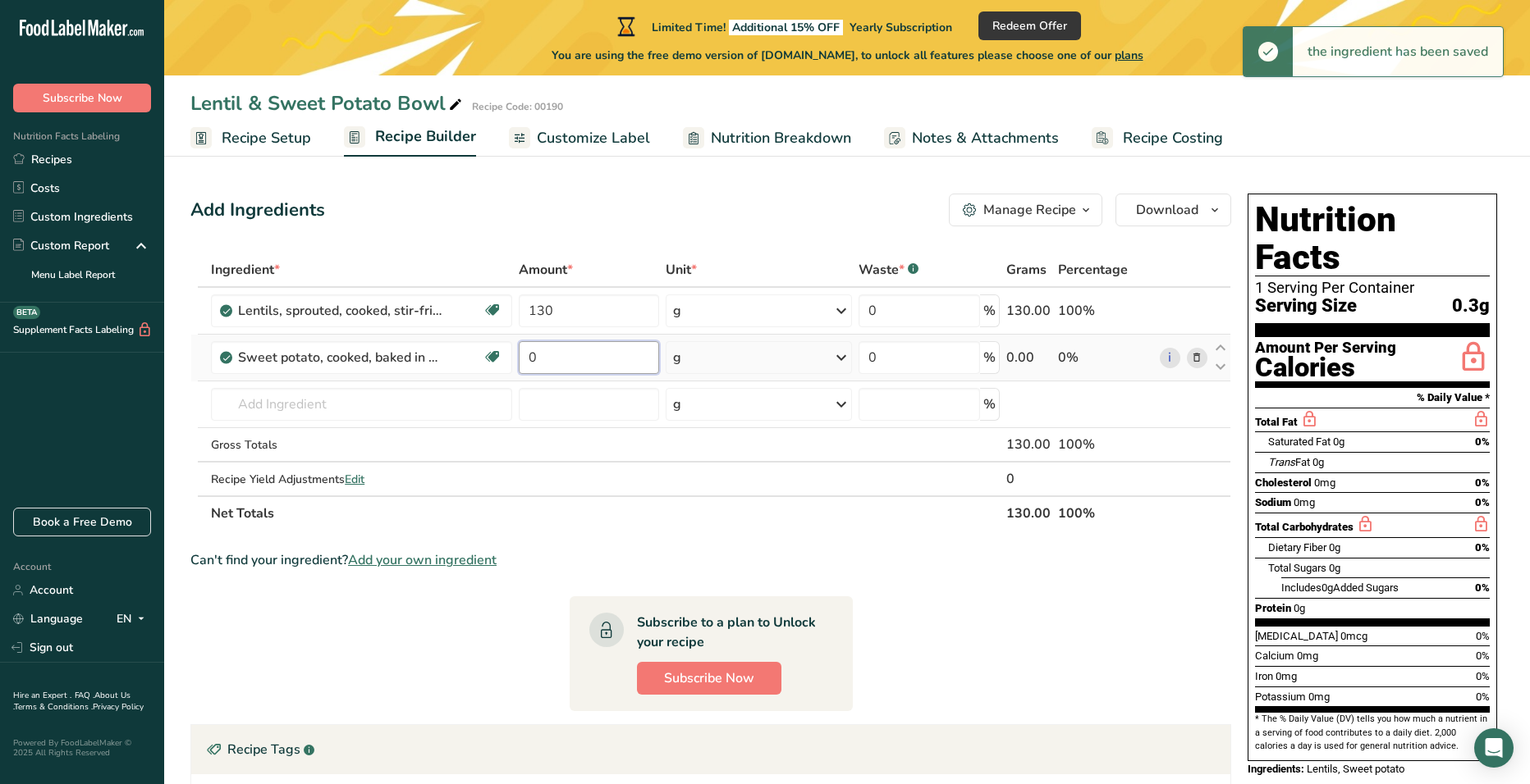
drag, startPoint x: 615, startPoint y: 349, endPoint x: 521, endPoint y: 356, distance: 94.3
click at [521, 356] on input "0" at bounding box center [588, 358] width 141 height 33
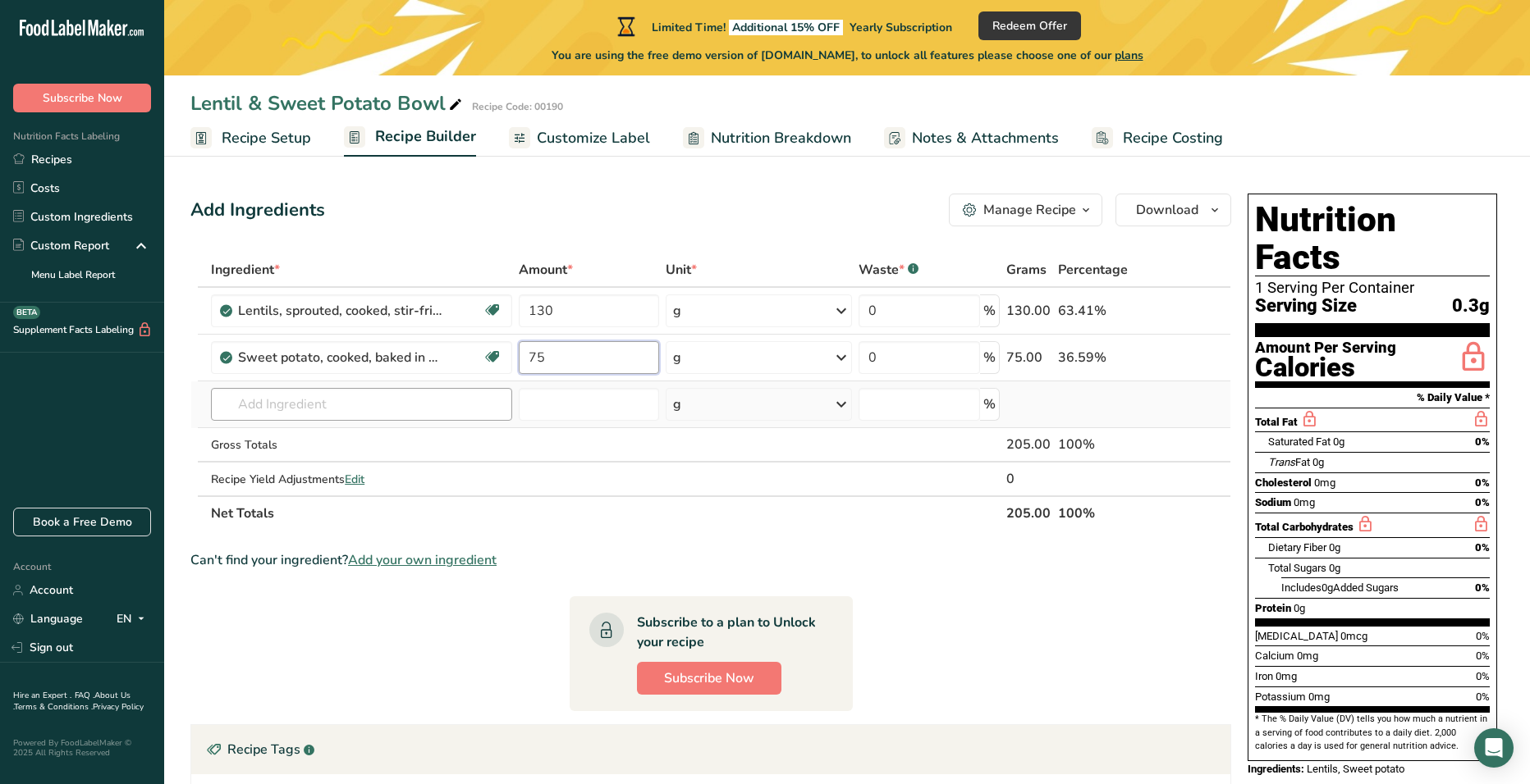
type input "75"
click at [405, 407] on div "Ingredient * Amount * Unit * Waste * .a-a{fill:#347362;}.b-a{fill:#fff;} Grams …" at bounding box center [711, 392] width 1040 height 278
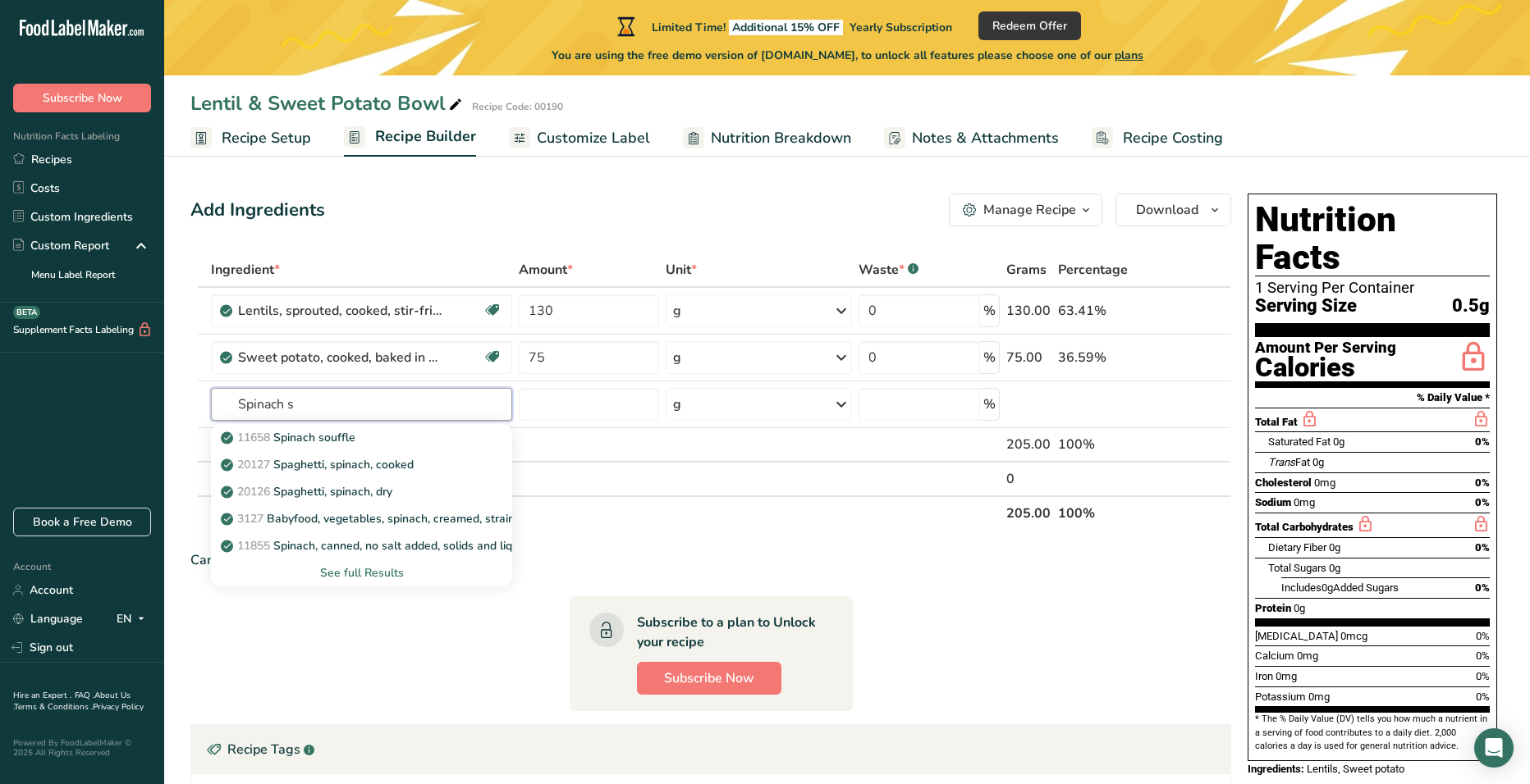
type input "Spinach s"
type input "a"
type input "spinach"
click at [433, 441] on p "11458 Spinach, cooked, boiled, drained, without salt" at bounding box center [367, 438] width 287 height 17
type input "Spinach, cooked, boiled, drained, without salt"
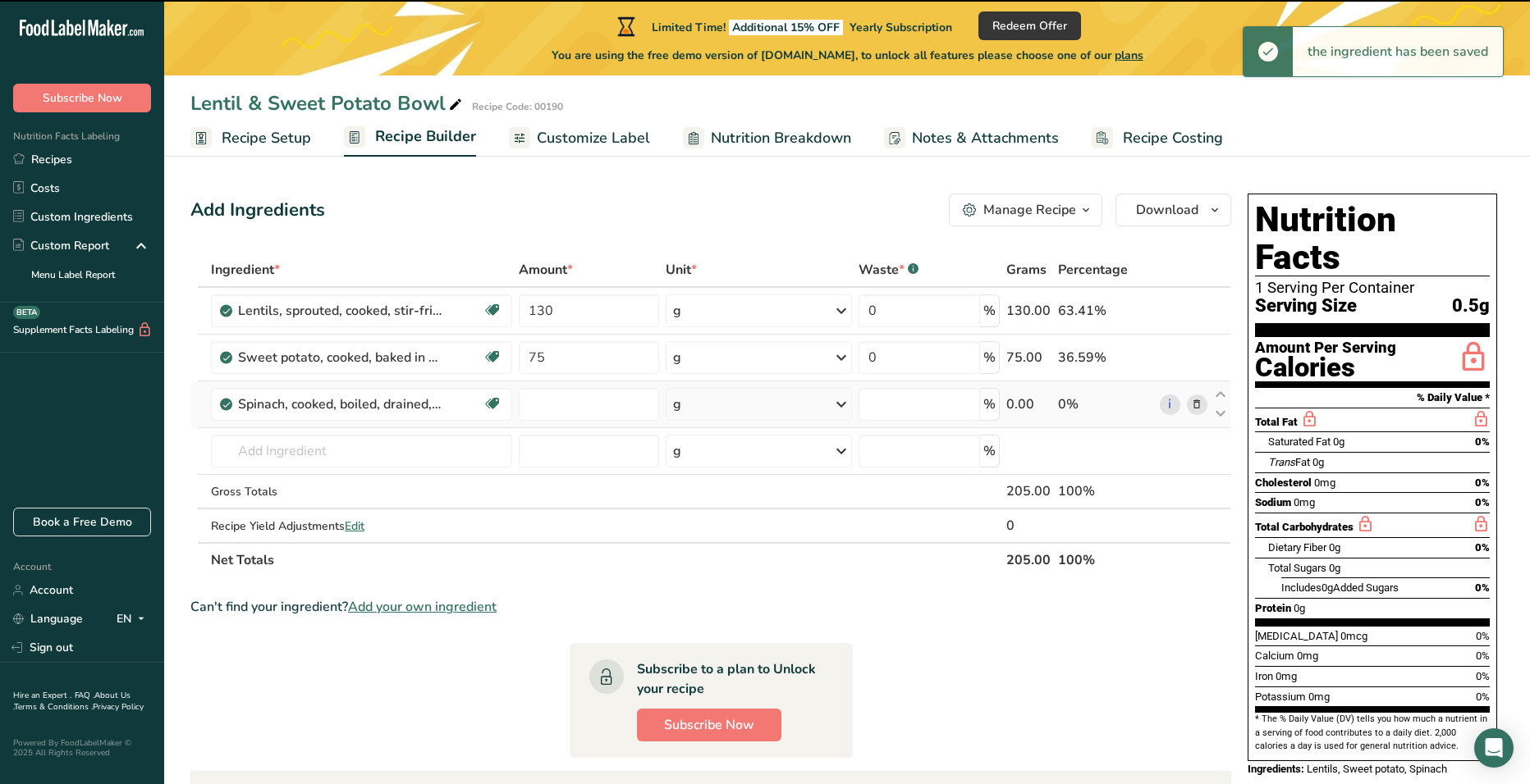
type input "0"
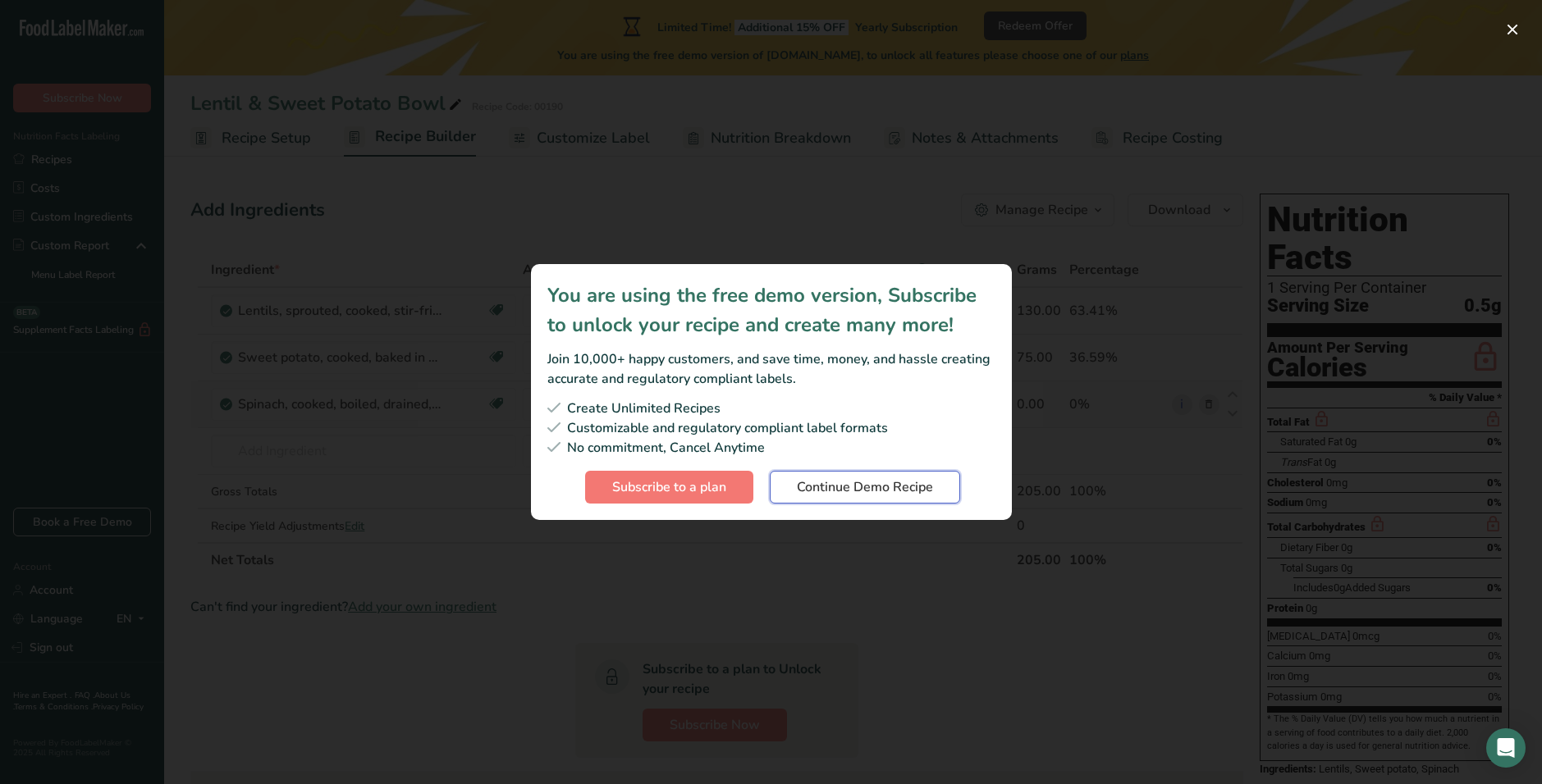
click at [878, 485] on span "Continue Demo Recipe" at bounding box center [865, 487] width 136 height 20
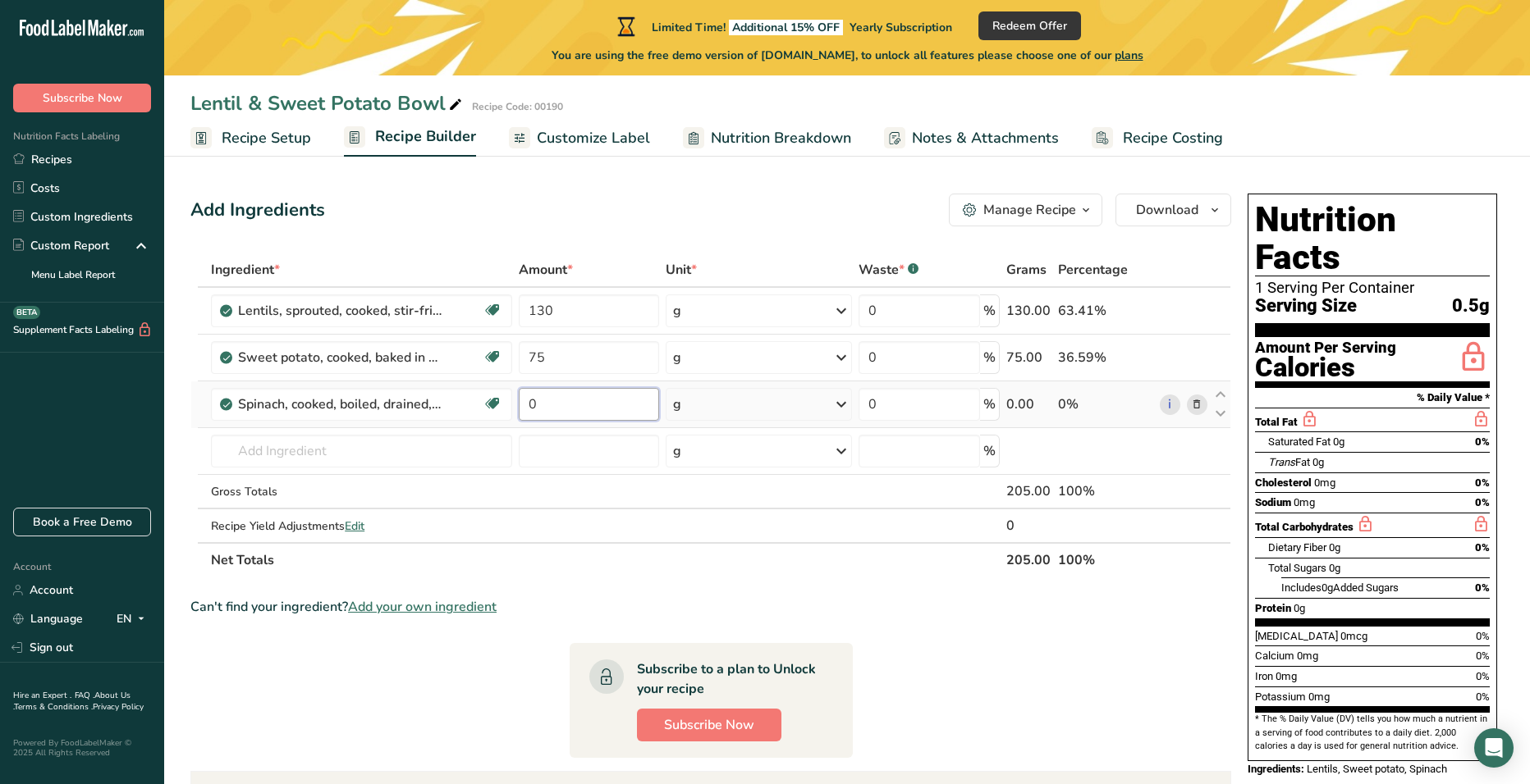
click at [594, 405] on input "0" at bounding box center [588, 405] width 141 height 33
type input "180"
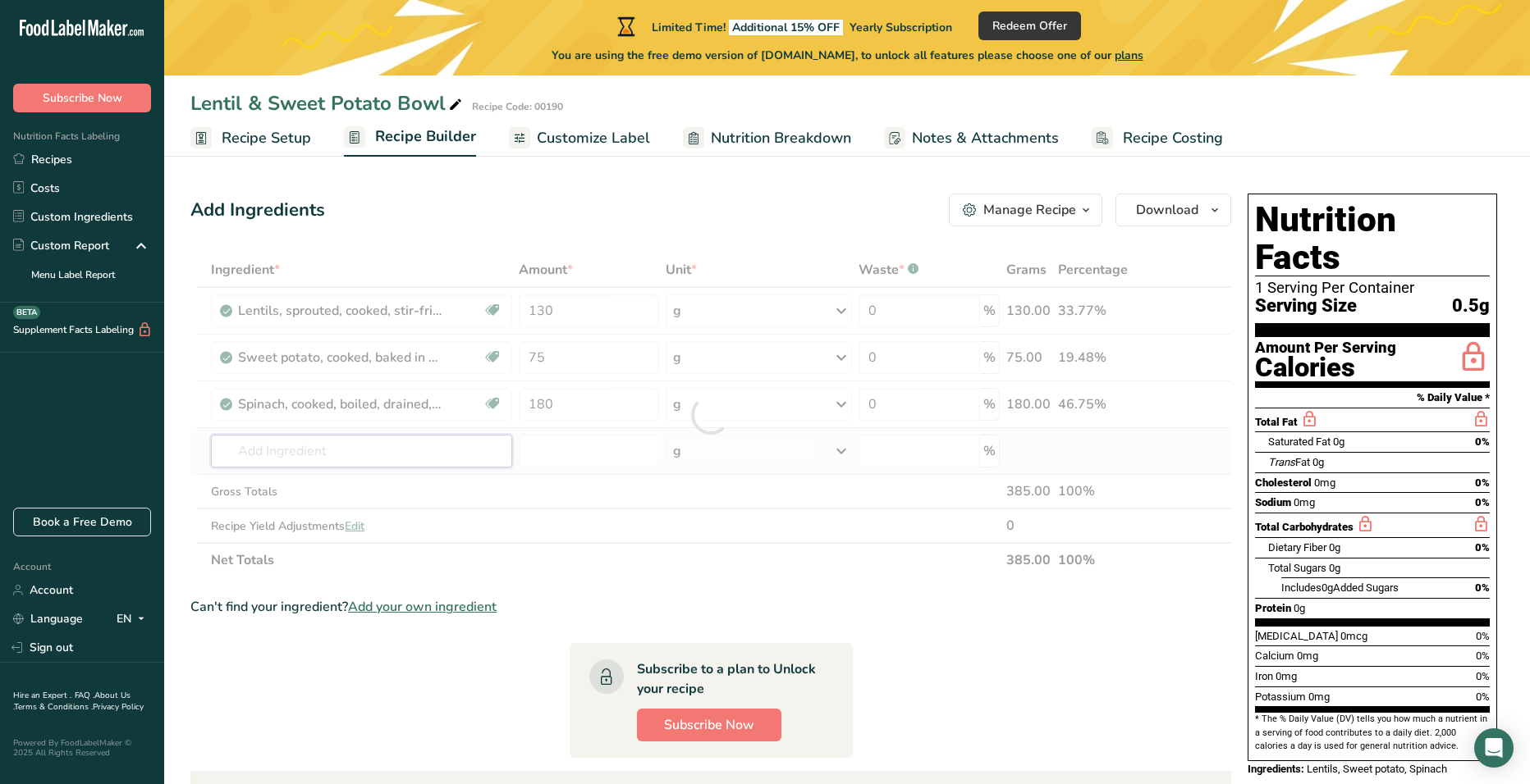
click at [395, 454] on div "Ingredient * Amount * Unit * Waste * .a-a{fill:#347362;}.b-a{fill:#fff;} Grams …" at bounding box center [711, 415] width 1040 height 325
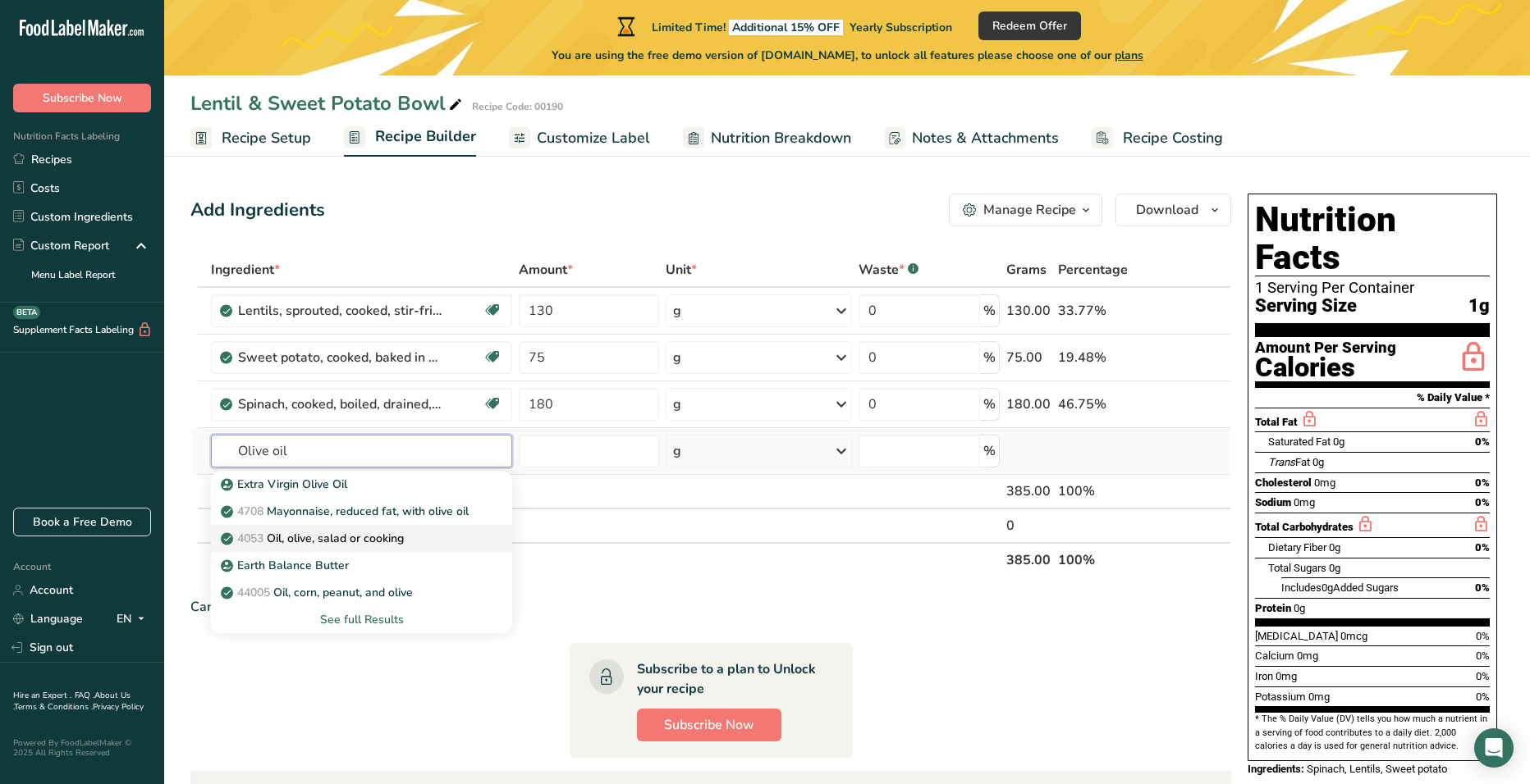
type input "Olive oil"
click at [341, 538] on p "4053 Oil, olive, salad or cooking" at bounding box center [314, 538] width 180 height 17
type input "Oil, olive, salad or cooking"
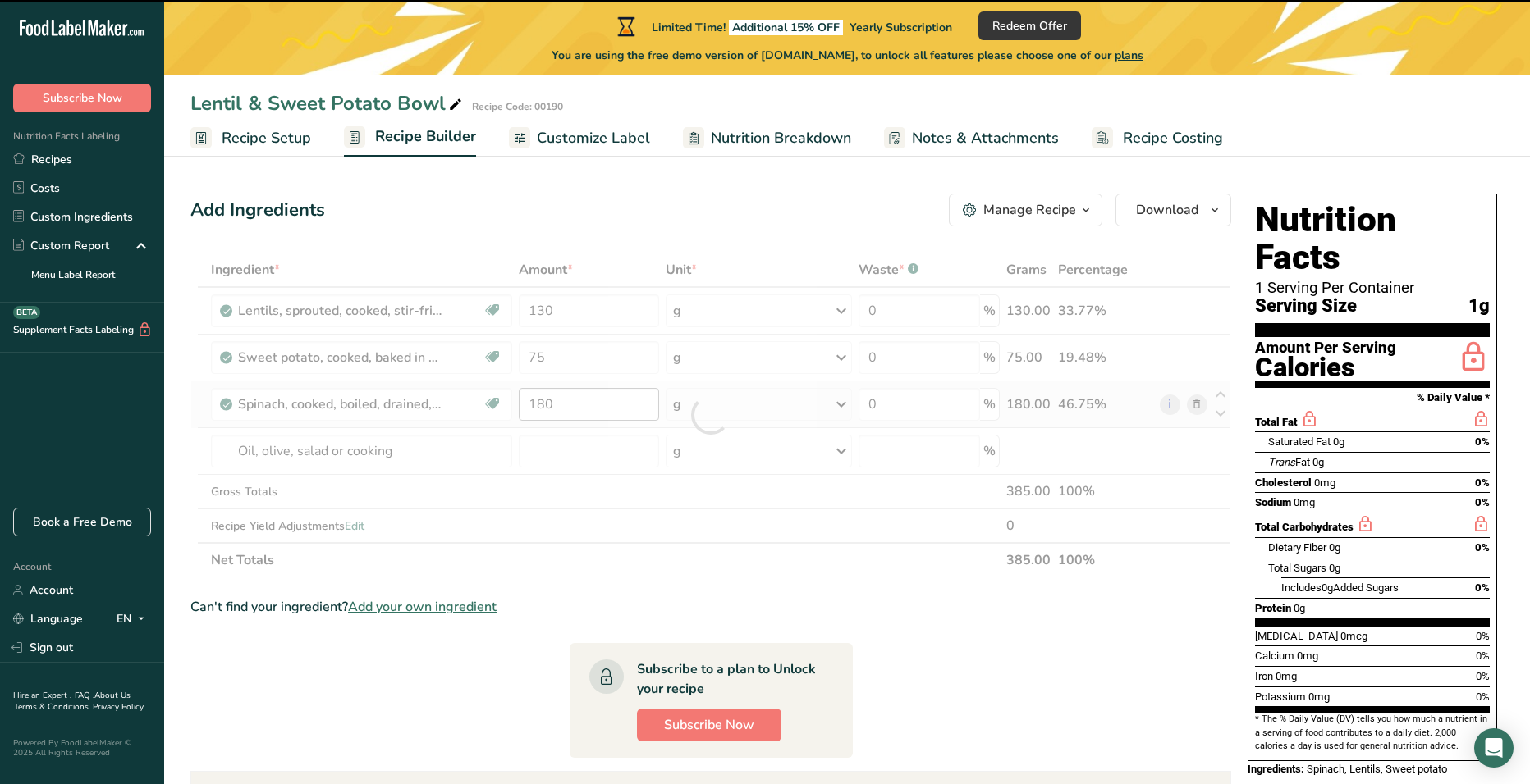
type input "0"
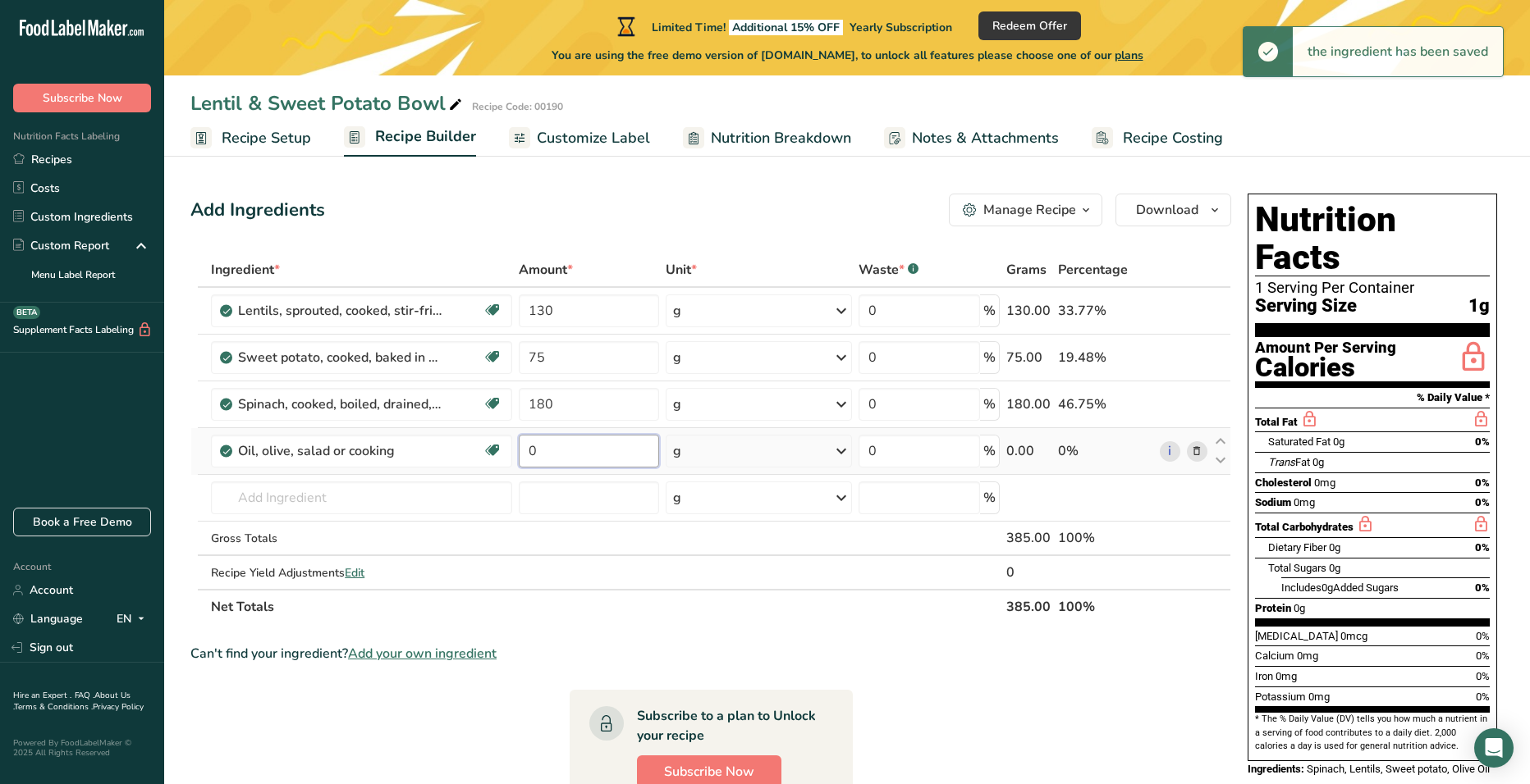
click at [598, 442] on input "0" at bounding box center [588, 452] width 141 height 33
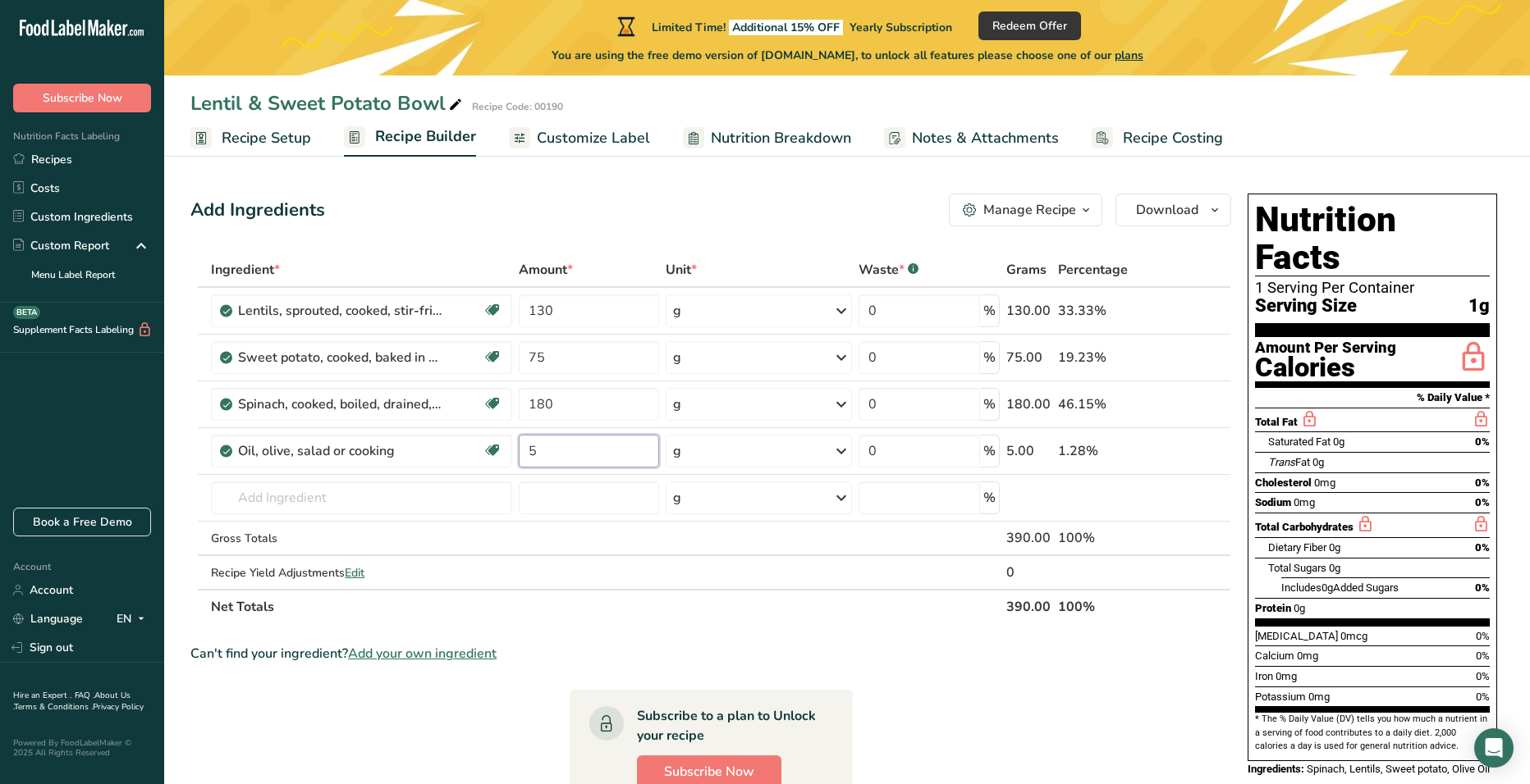
type input "5"
click at [360, 497] on div "Ingredient * Amount * Unit * Waste * .a-a{fill:#347362;}.b-a{fill:#fff;} Grams …" at bounding box center [711, 438] width 1040 height 371
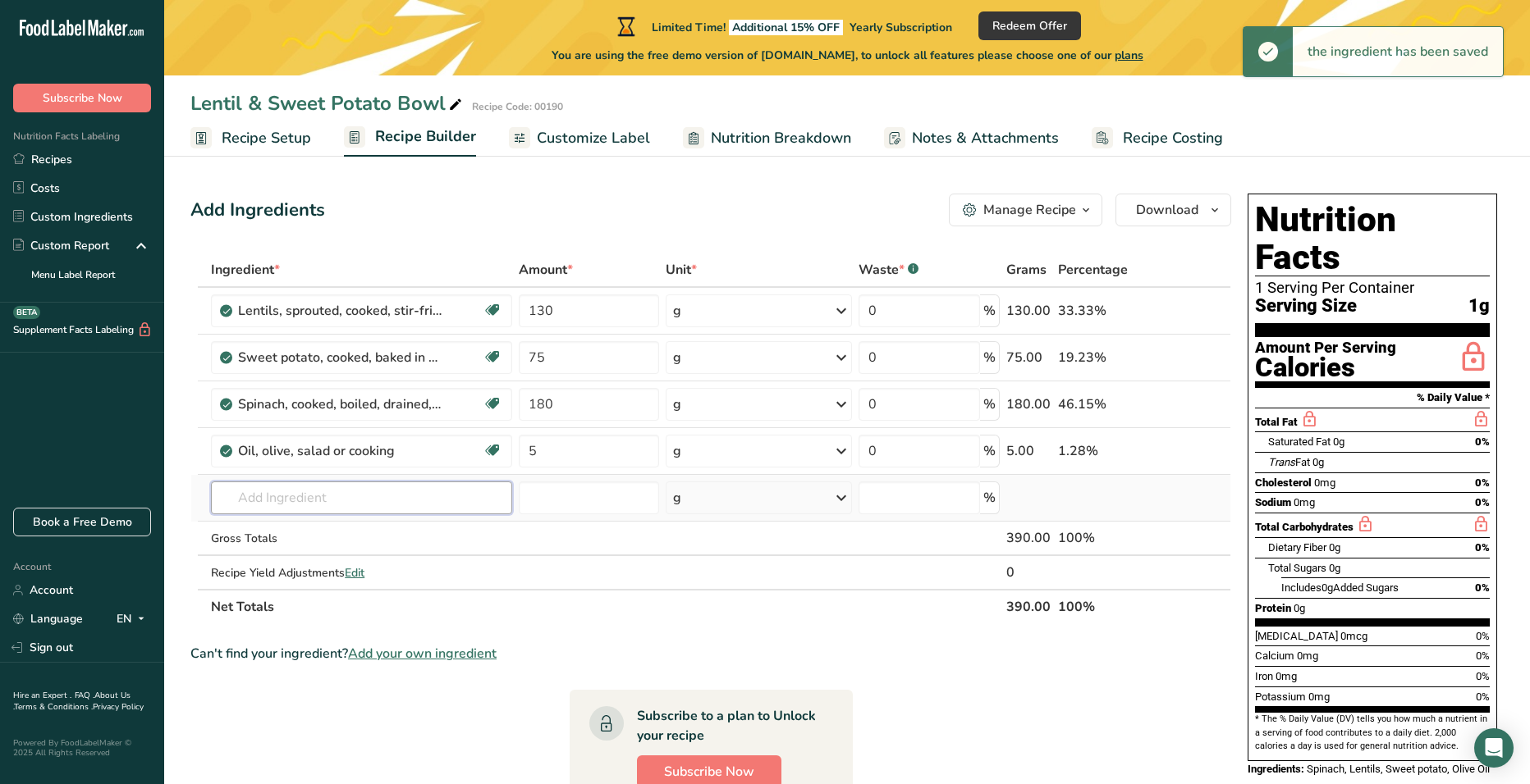
paste input "garlic powder"
type input "garlic powder"
click at [363, 524] on p "2020 Spices, garlic powder" at bounding box center [301, 531] width 155 height 17
type input "Spices, garlic powder"
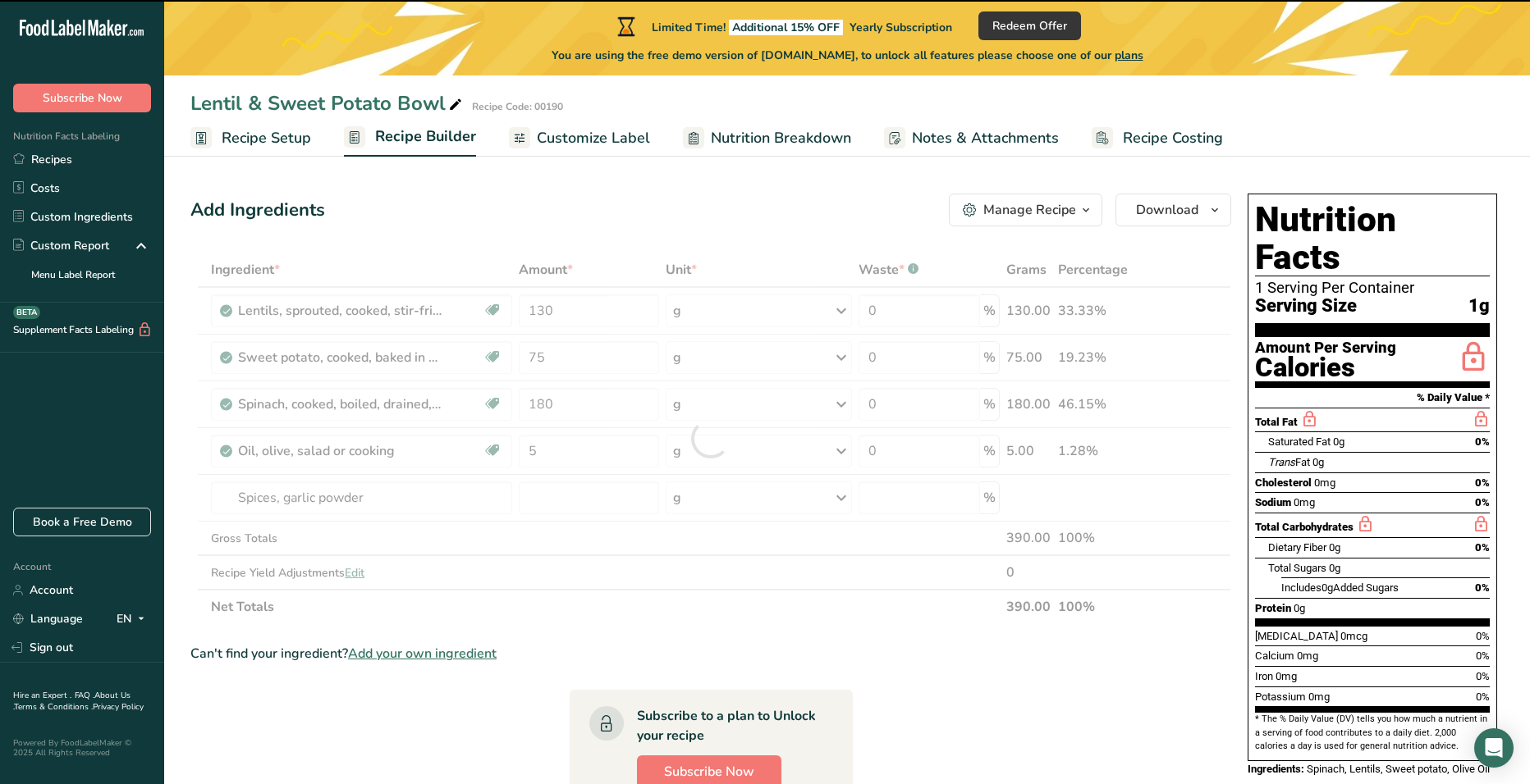
type input "0"
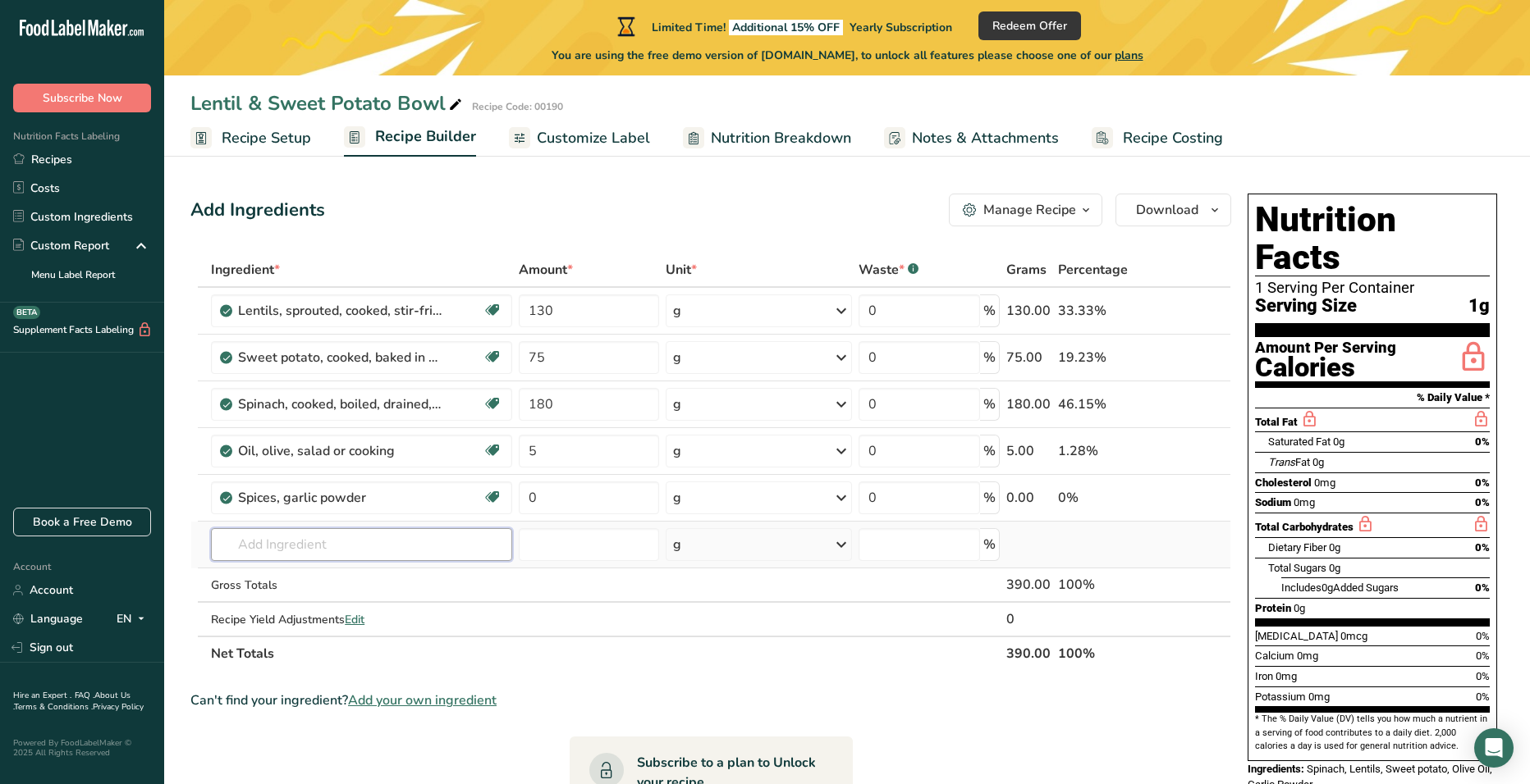
click at [318, 545] on input "text" at bounding box center [361, 545] width 302 height 33
type input "Cumin"
click at [328, 579] on p "2014 Spices, cumin seed" at bounding box center [295, 579] width 143 height 17
type input "Spices, cumin seed"
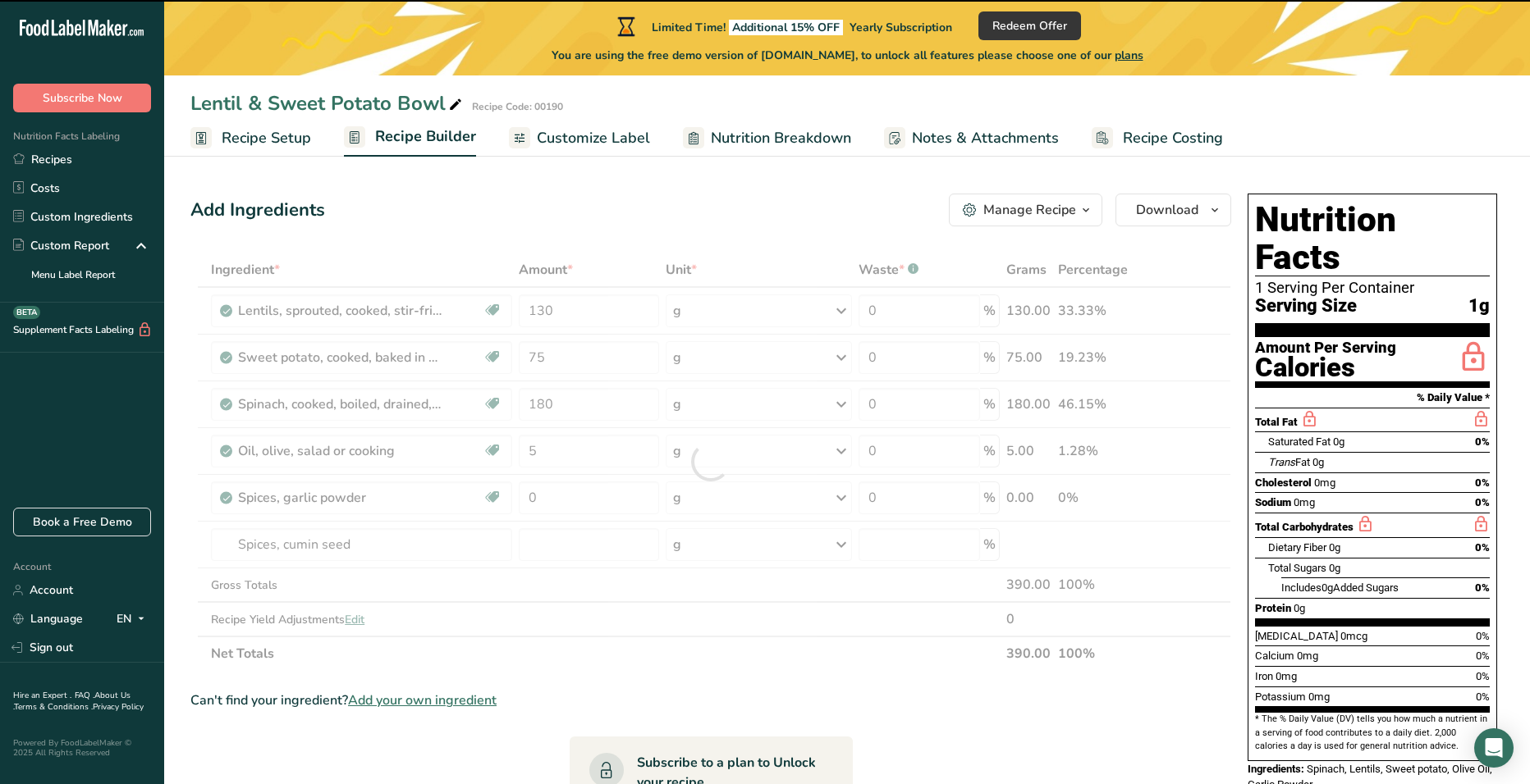
type input "0"
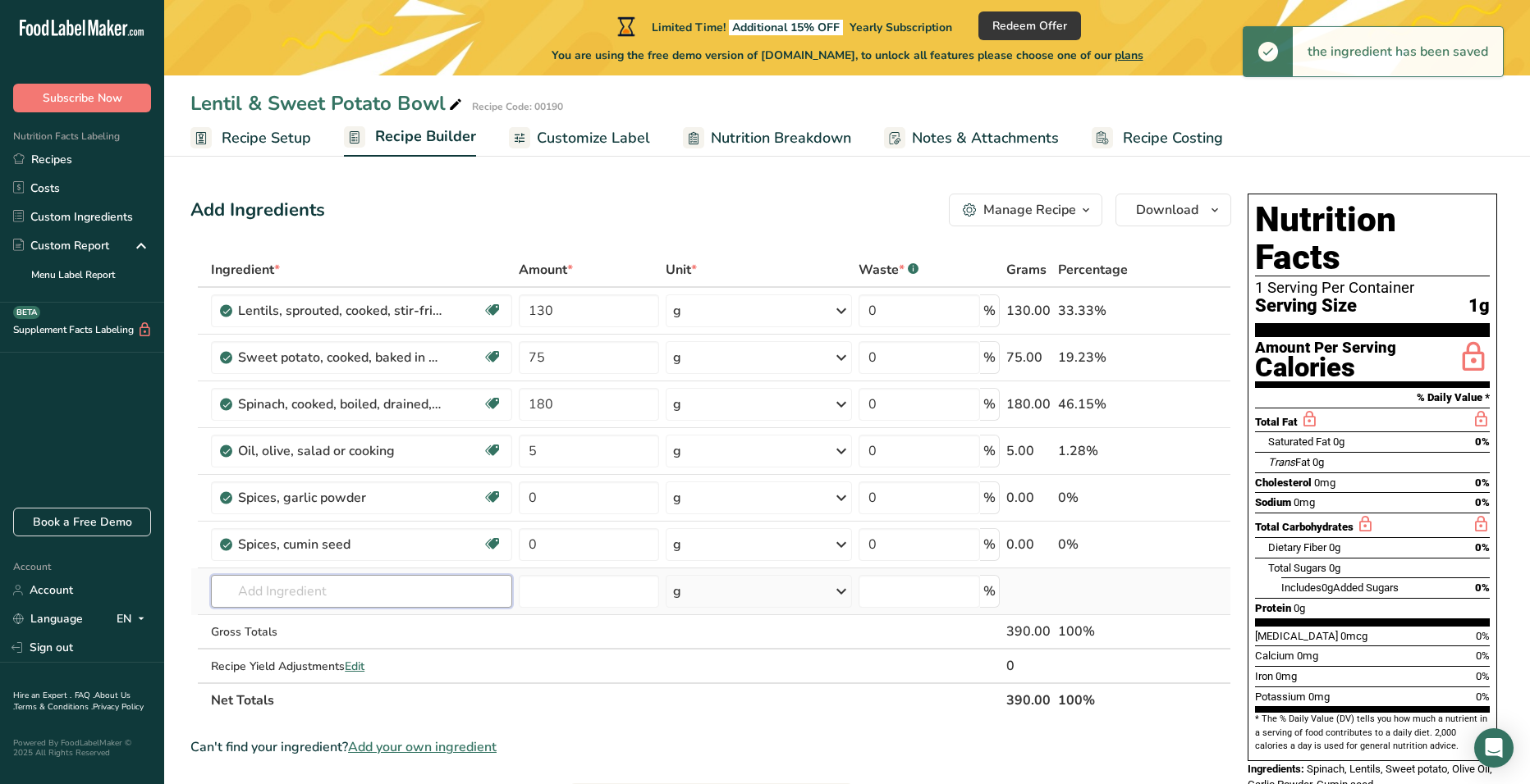
click at [325, 592] on input "text" at bounding box center [361, 592] width 302 height 33
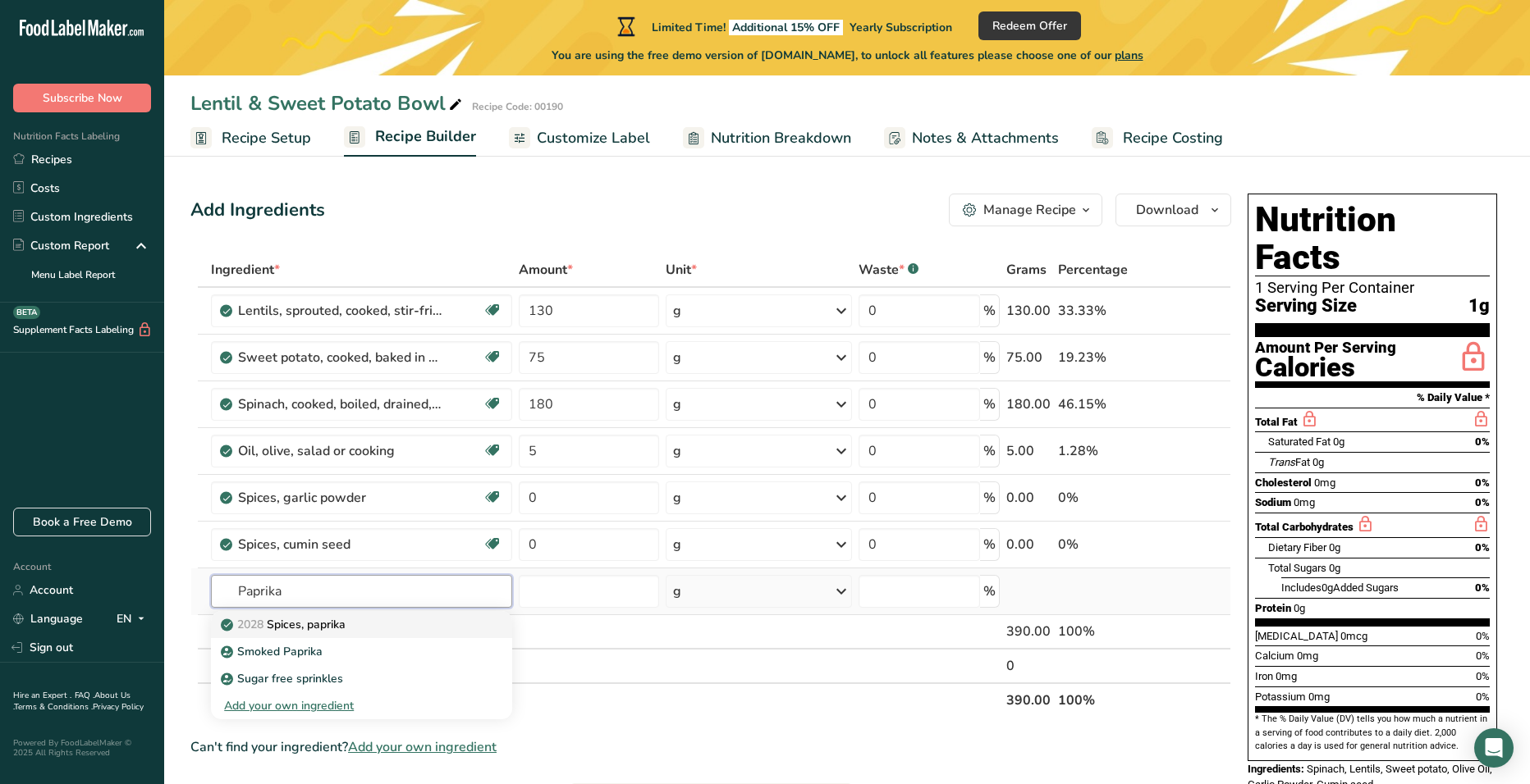
type input "Paprika"
click at [345, 620] on p "2028 Spices, paprika" at bounding box center [284, 625] width 122 height 17
type input "Spices, paprika"
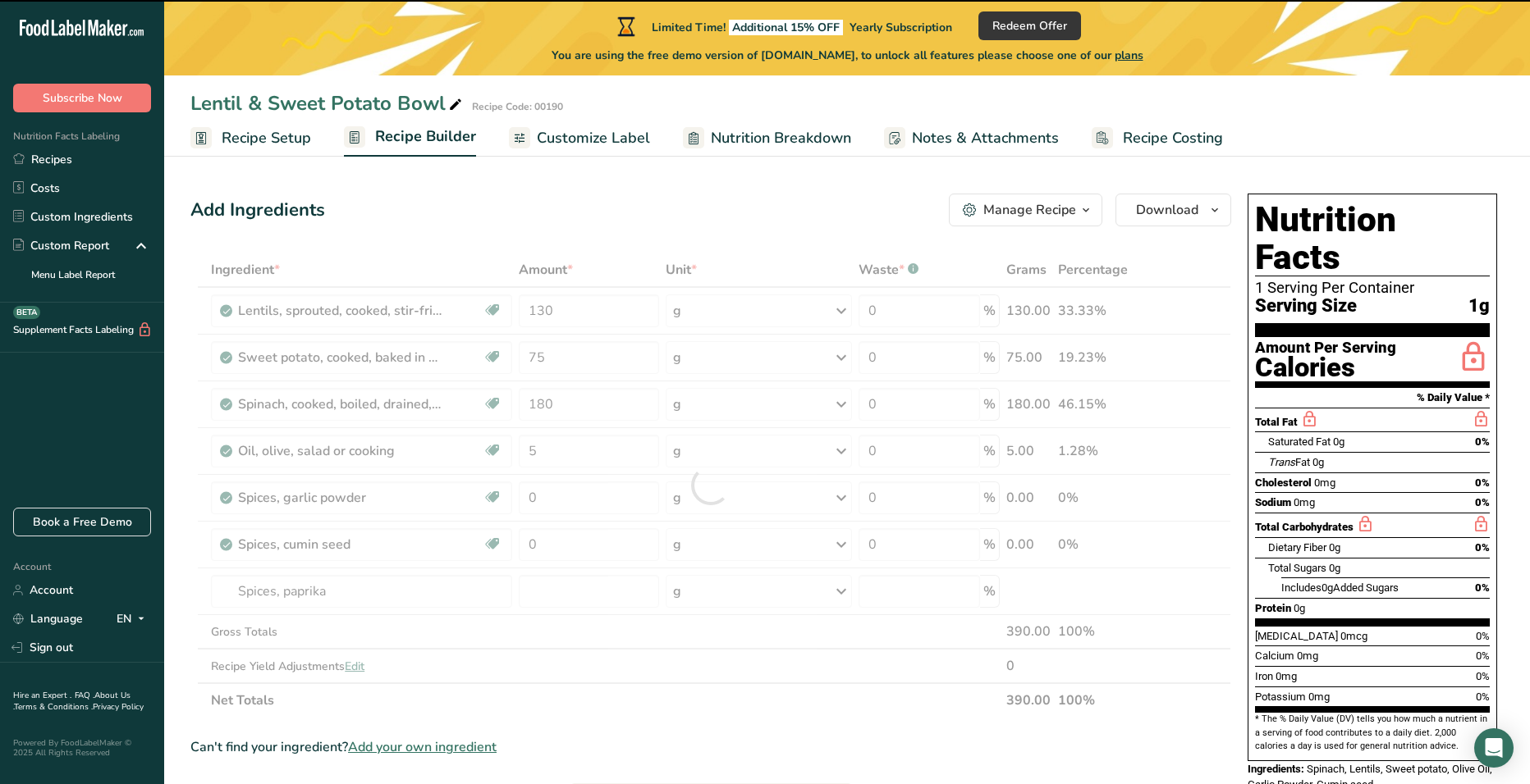
type input "0"
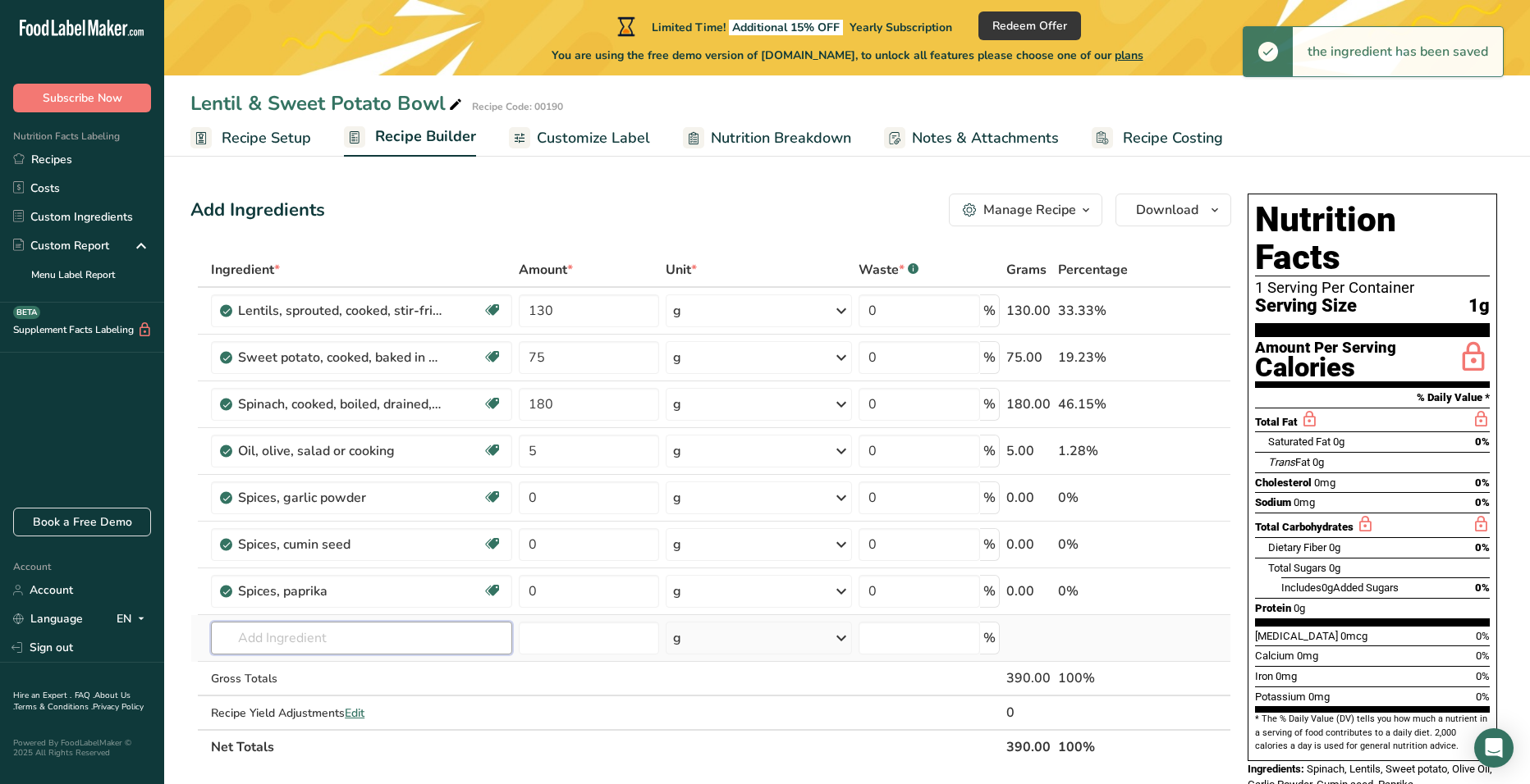
click at [269, 635] on input "text" at bounding box center [361, 639] width 302 height 33
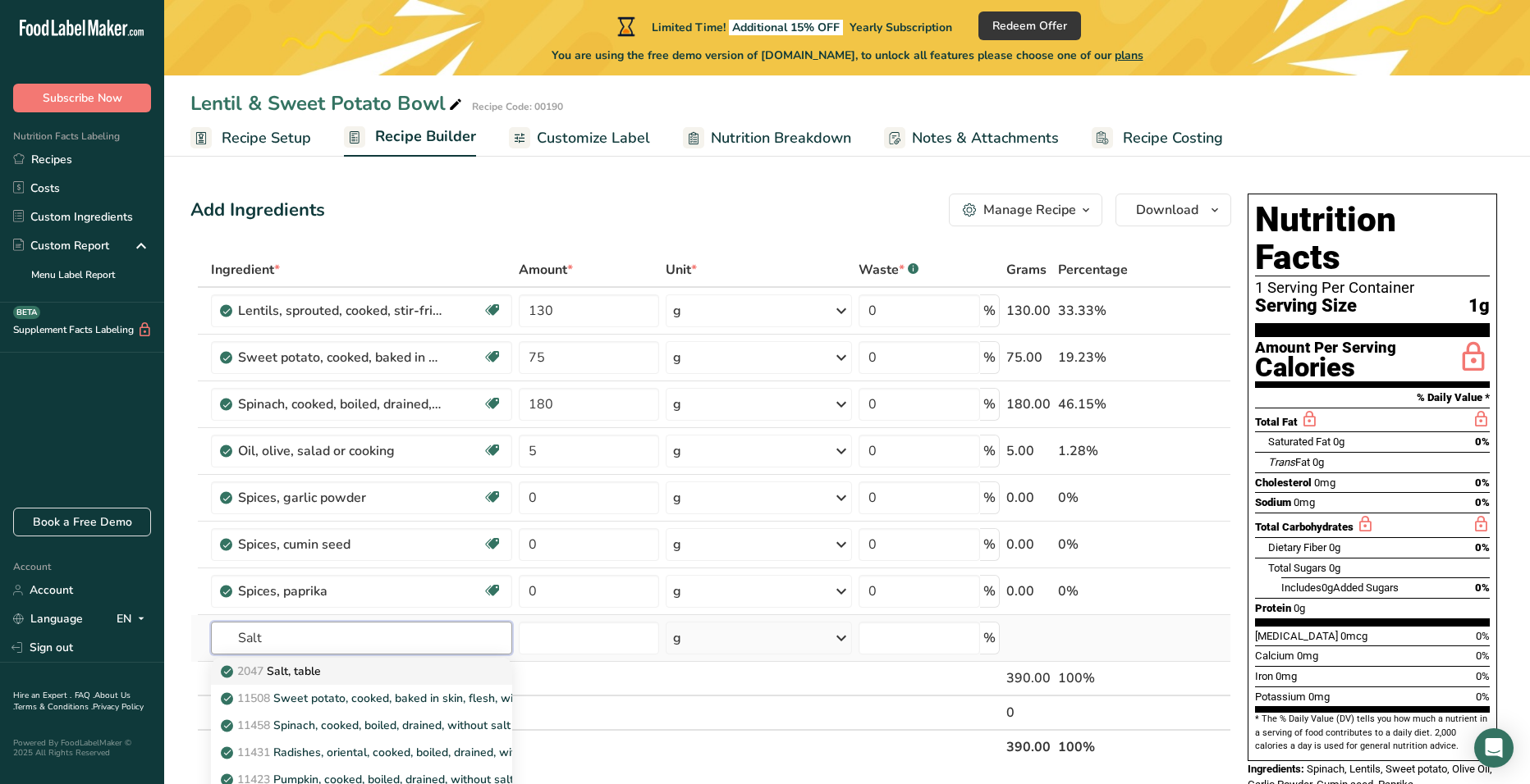
type input "Salt"
click at [316, 671] on p "2047 Salt, table" at bounding box center [272, 672] width 97 height 17
type input "Salt, table"
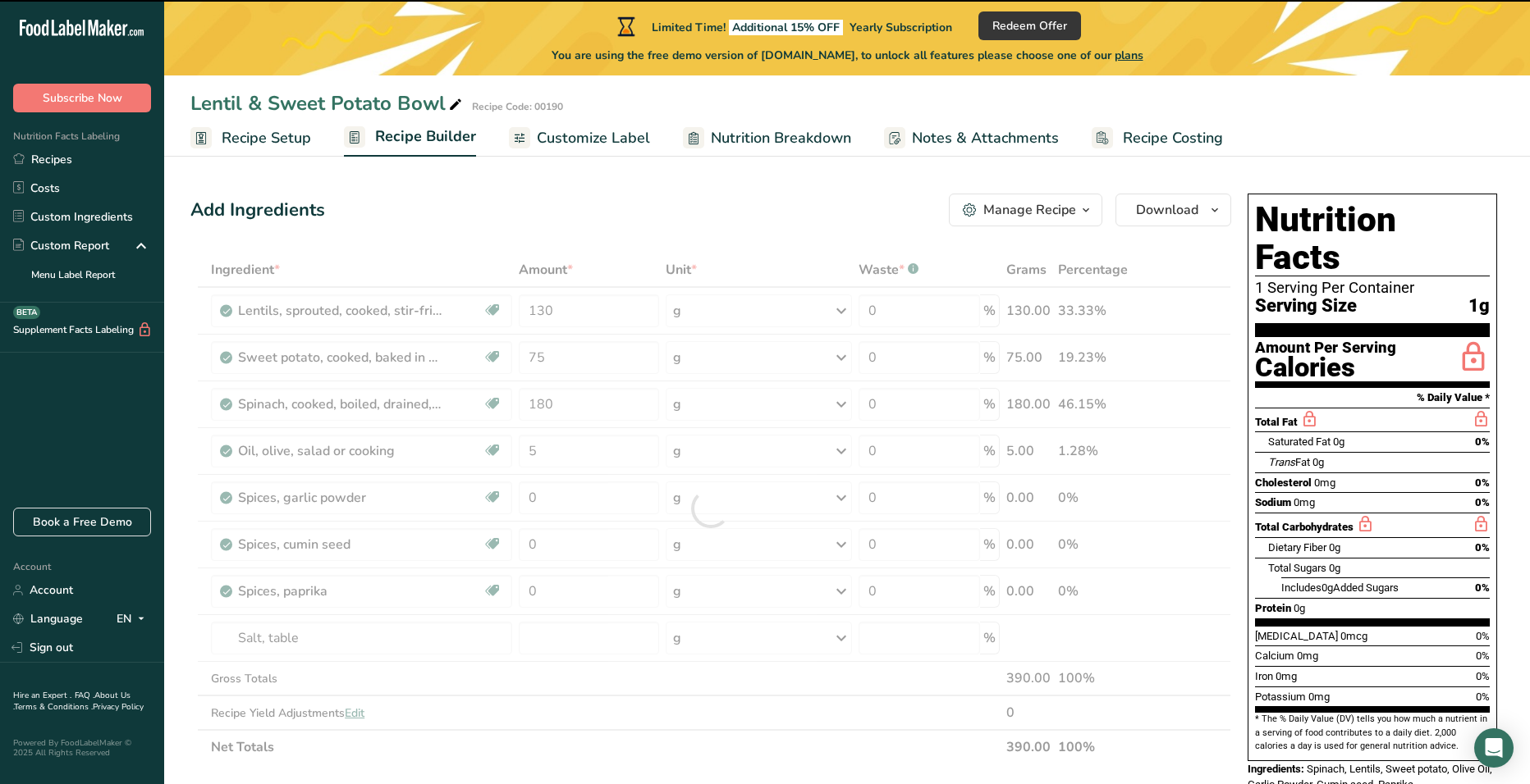
type input "0"
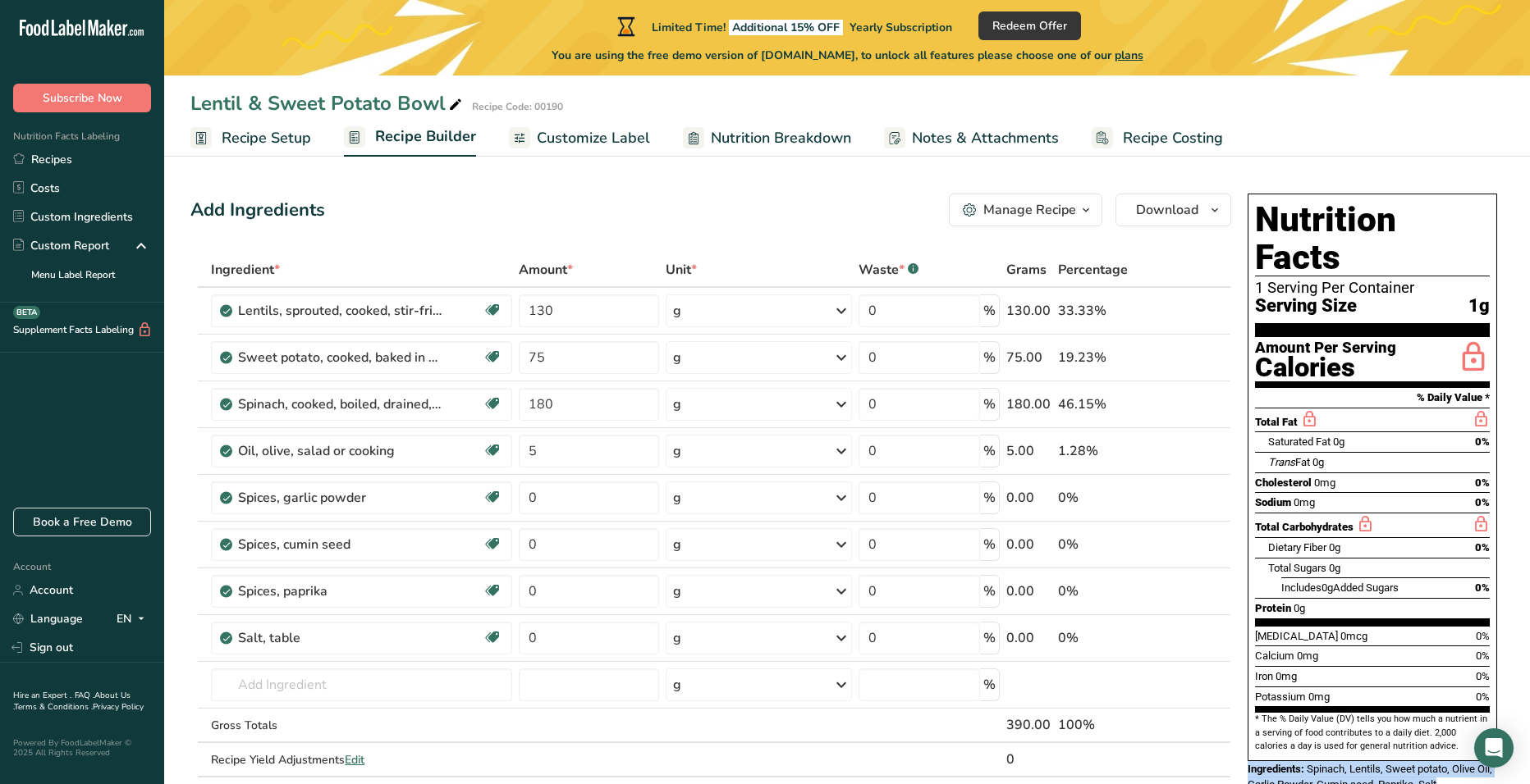
drag, startPoint x: 1248, startPoint y: 731, endPoint x: 1446, endPoint y: 750, distance: 198.9
click at [1446, 761] on div "Ingredients: Spinach, Lentils, Sweet potato, Olive Oil, Garlic Powder, Cumin se…" at bounding box center [1372, 777] width 249 height 32
click at [1199, 207] on button "Download" at bounding box center [1173, 211] width 115 height 33
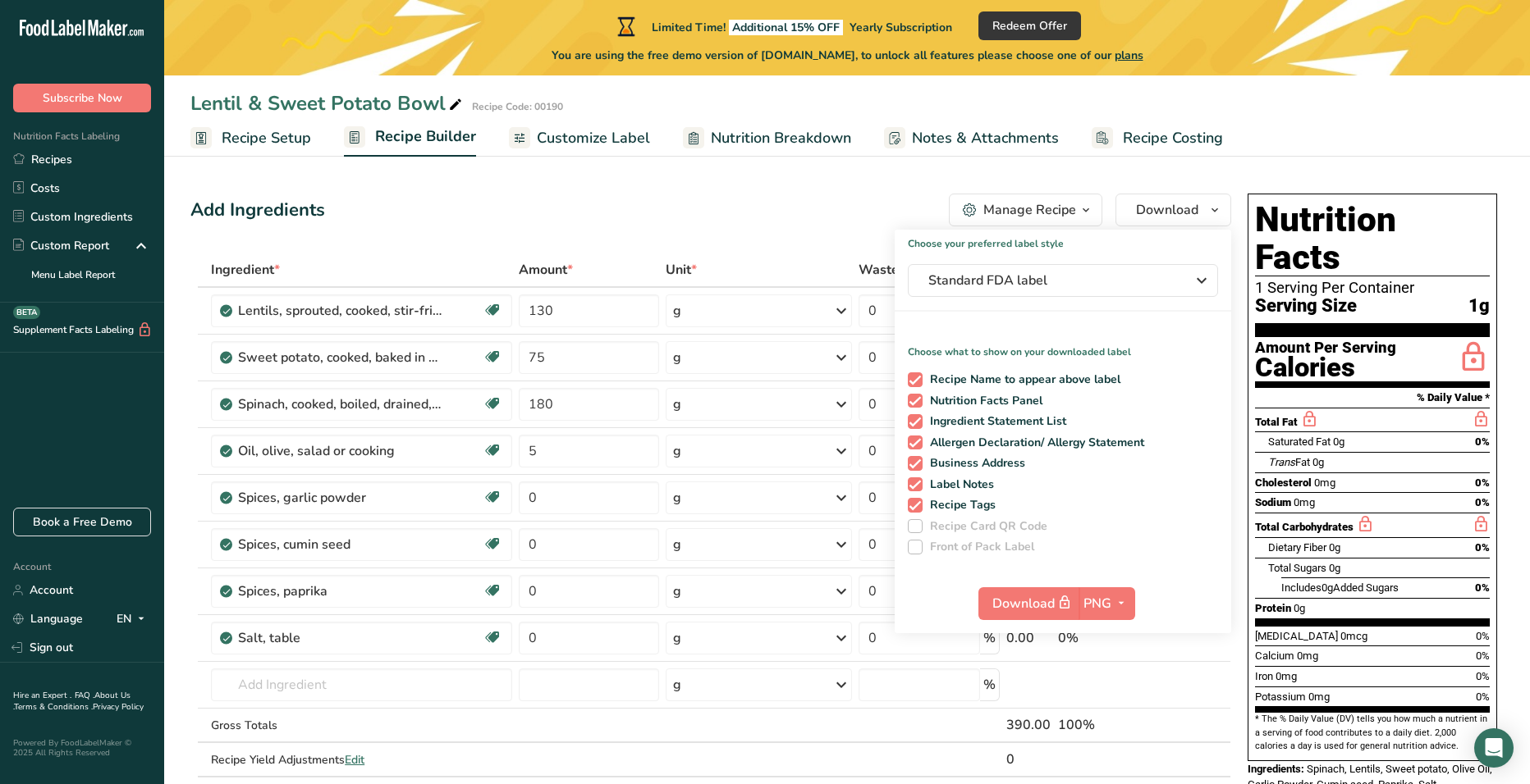
click at [1305, 166] on section "Add Ingredients Manage Recipe Delete Recipe Duplicate Recipe Scale Recipe Save …" at bounding box center [847, 783] width 1366 height 1245
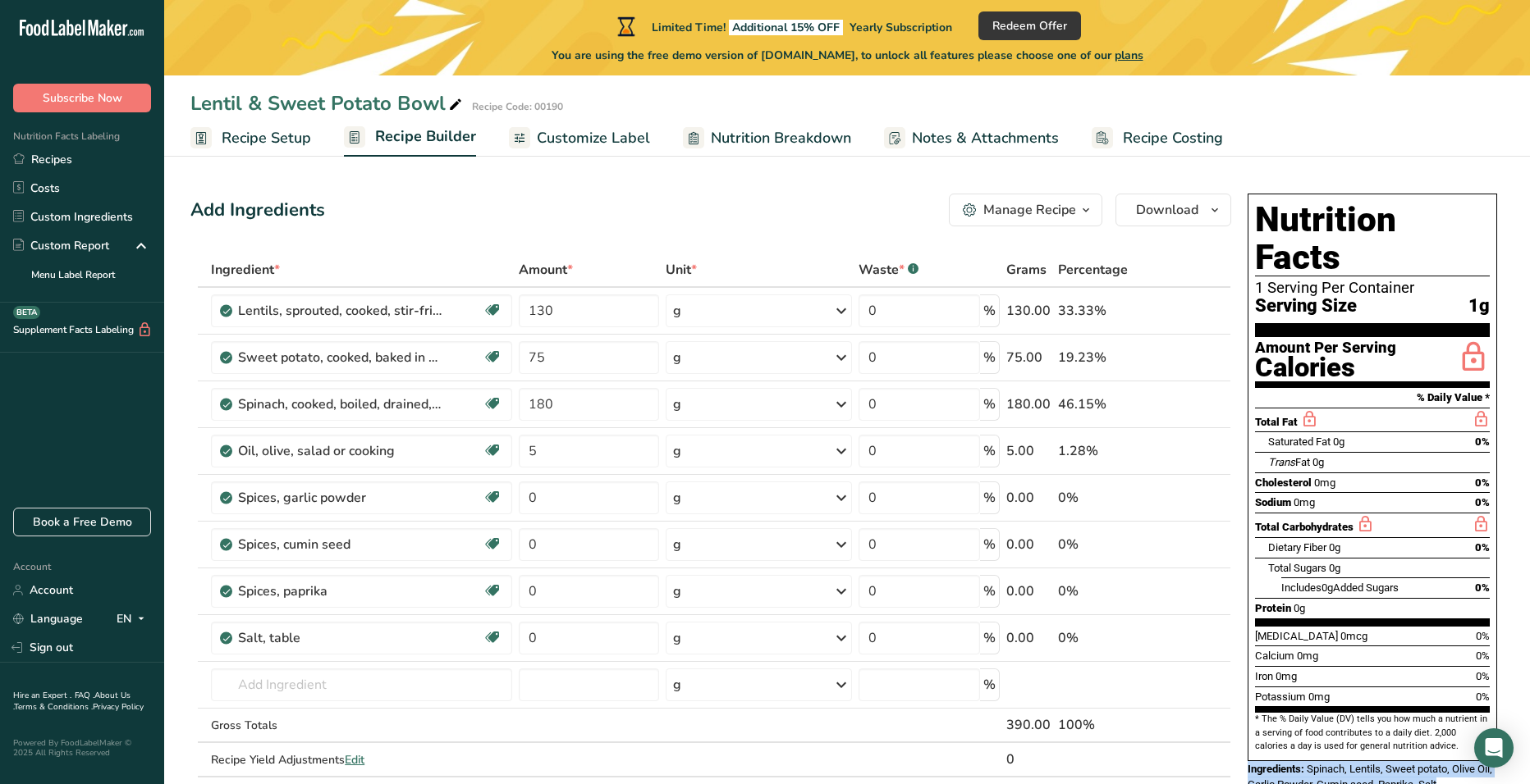
drag, startPoint x: 1248, startPoint y: 733, endPoint x: 1461, endPoint y: 758, distance: 214.5
click at [1461, 758] on div "Nutrition Facts 1 Serving Per Container Serving Size 1g Amount Per Serving Calo…" at bounding box center [1372, 493] width 262 height 613
copy div "Ingredients: Spinach, Lentils, Sweet potato, Olive Oil, Garlic Powder, Cumin se…"
